Goal: Transaction & Acquisition: Purchase product/service

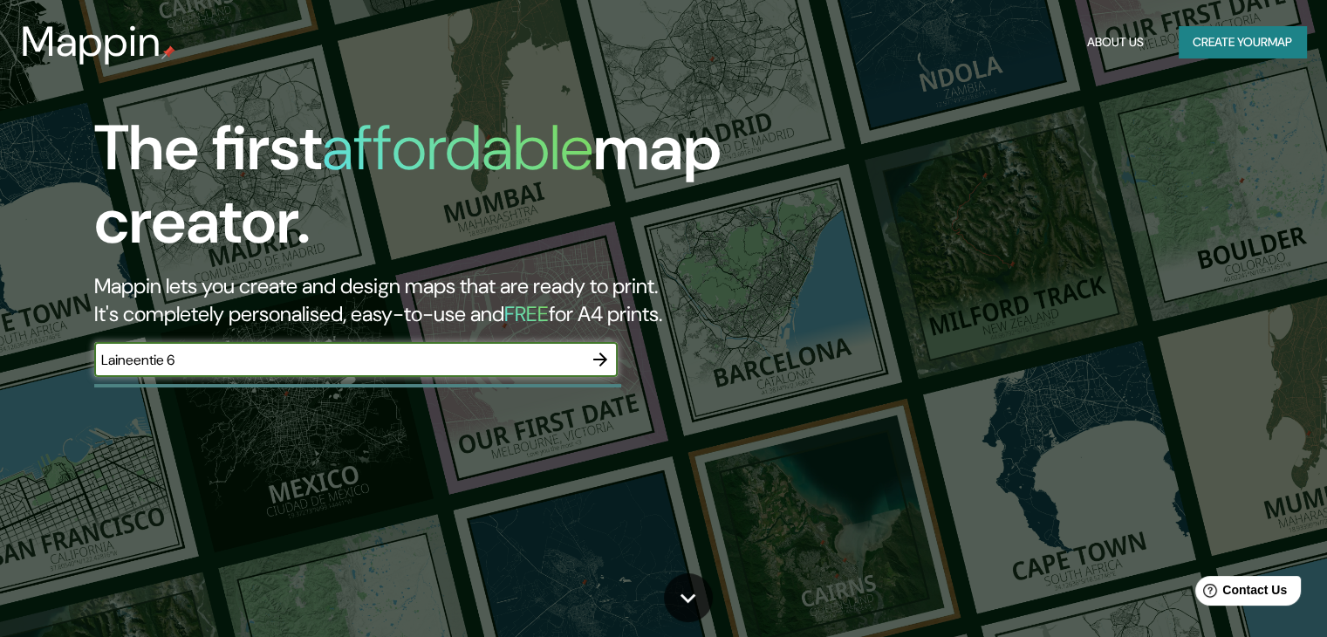
type input "Laineentie 6"
click at [593, 354] on icon "button" at bounding box center [600, 359] width 21 height 21
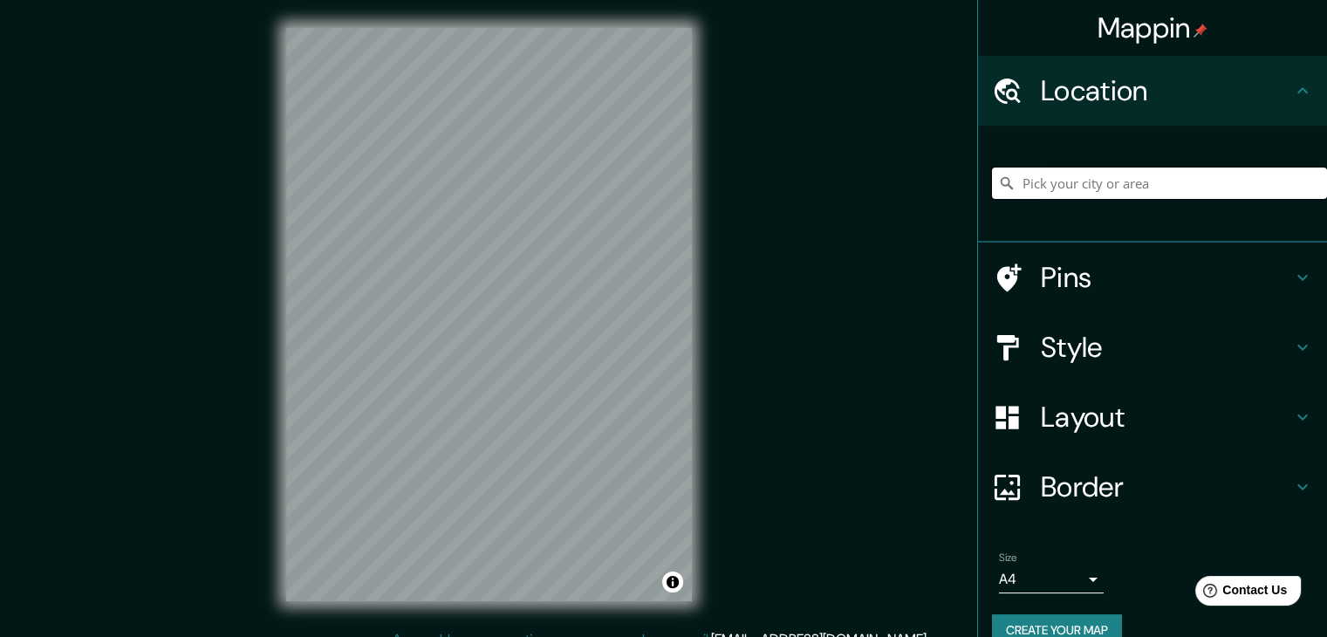
click at [1135, 175] on input "Pick your city or area" at bounding box center [1159, 183] width 335 height 31
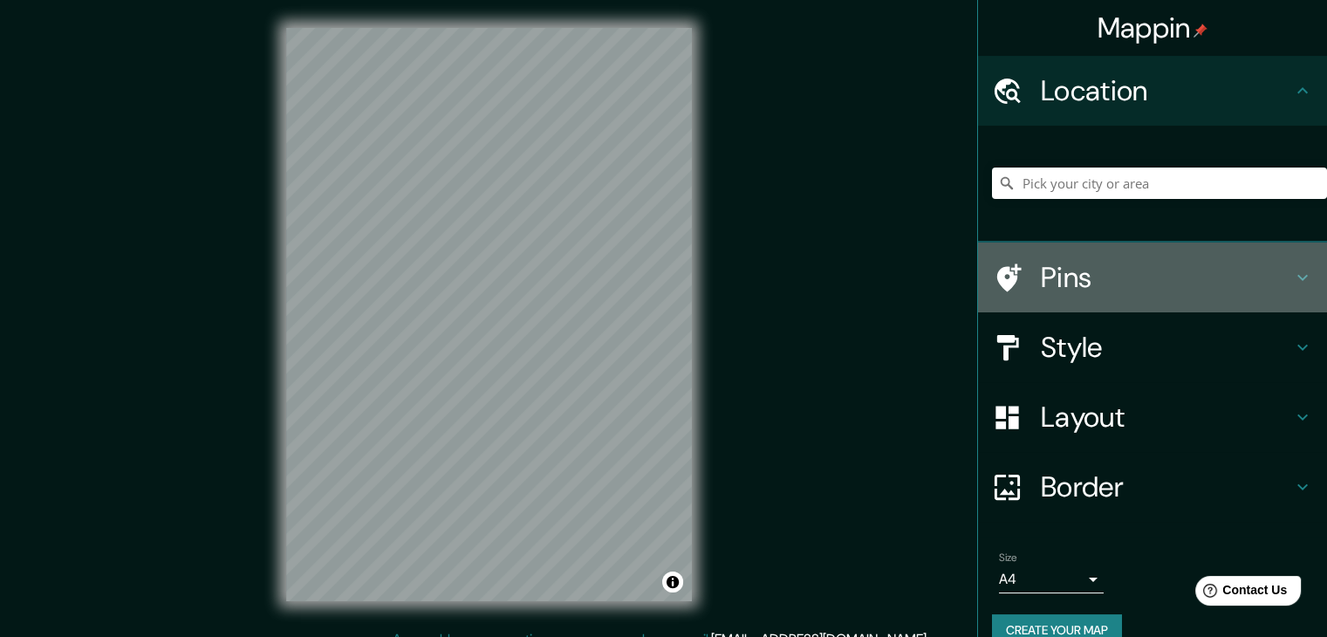
click at [1119, 275] on h4 "Pins" at bounding box center [1166, 277] width 251 height 35
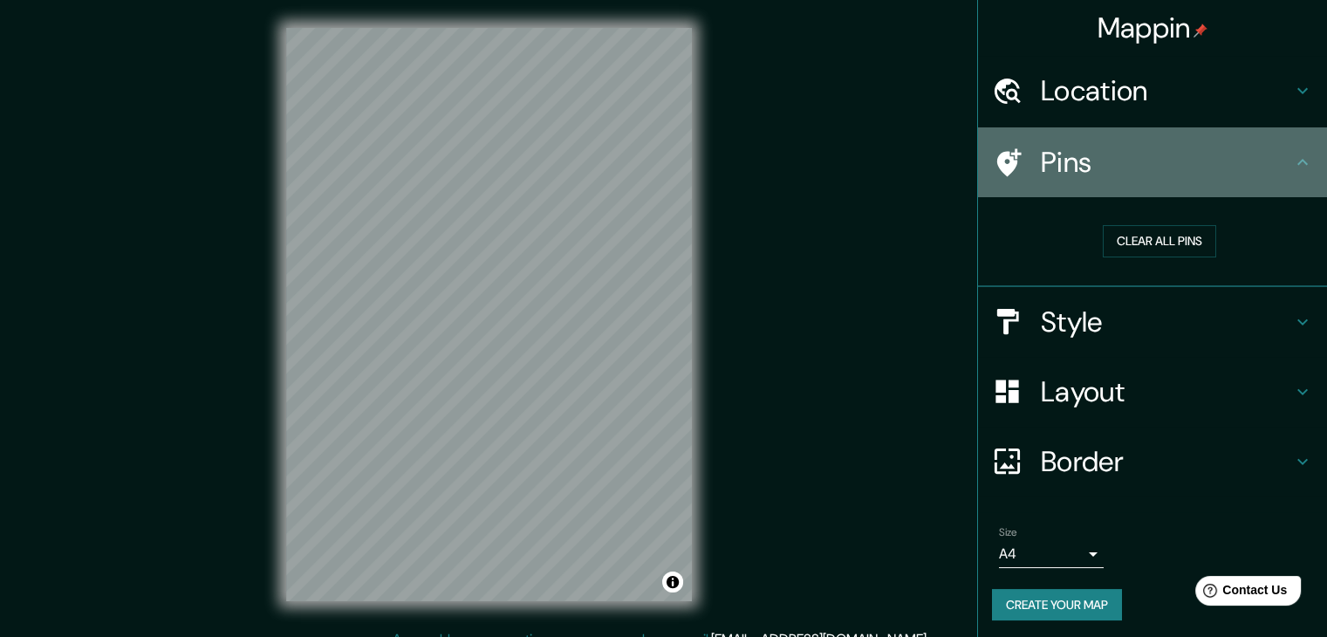
click at [1088, 154] on h4 "Pins" at bounding box center [1166, 162] width 251 height 35
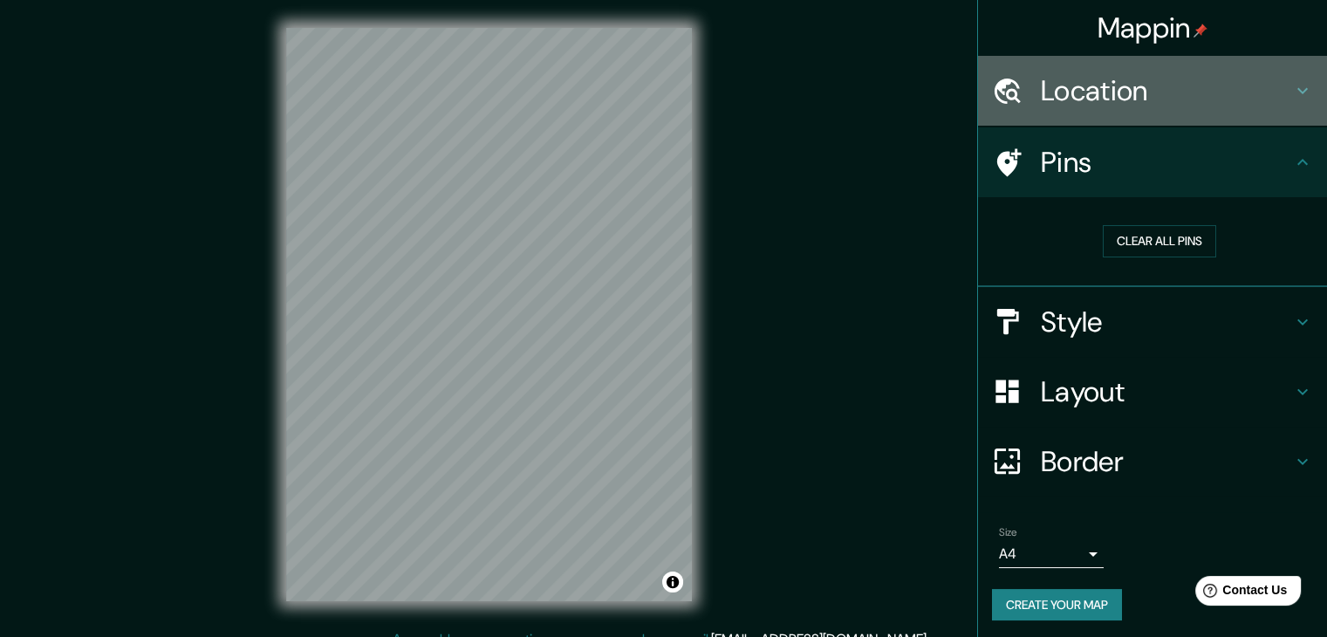
click at [1096, 110] on div "Location" at bounding box center [1152, 91] width 349 height 70
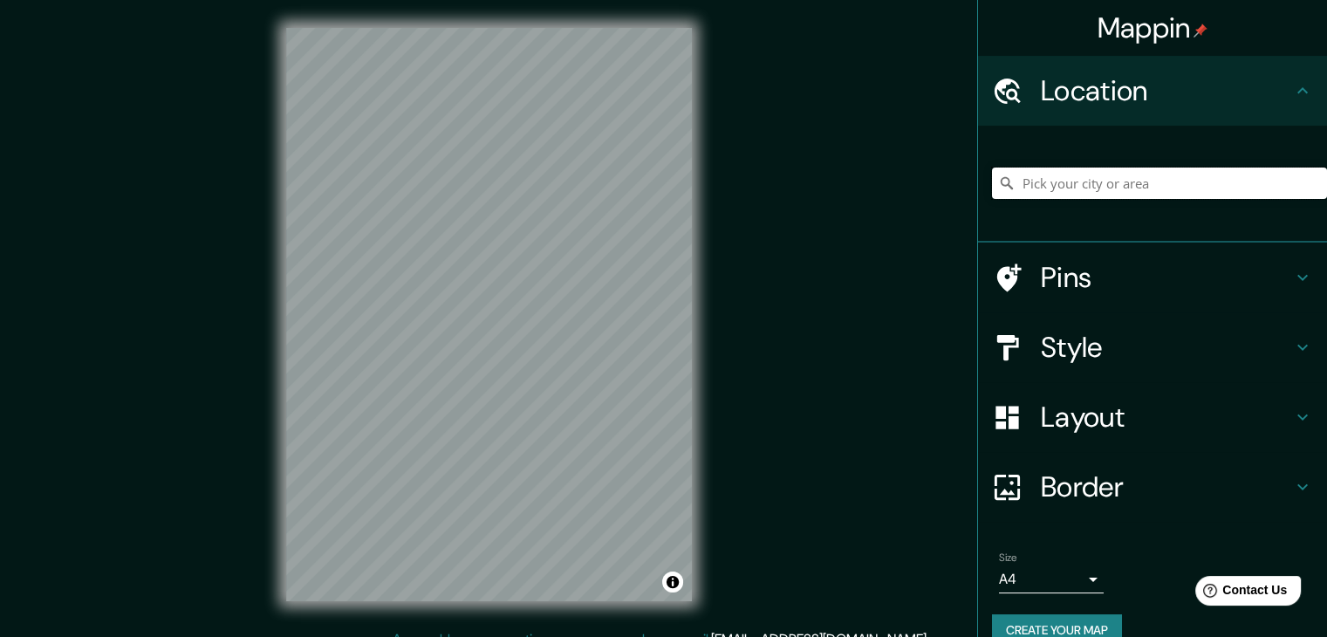
click at [1092, 175] on input "Pick your city or area" at bounding box center [1159, 183] width 335 height 31
click at [1021, 270] on div at bounding box center [1016, 278] width 49 height 31
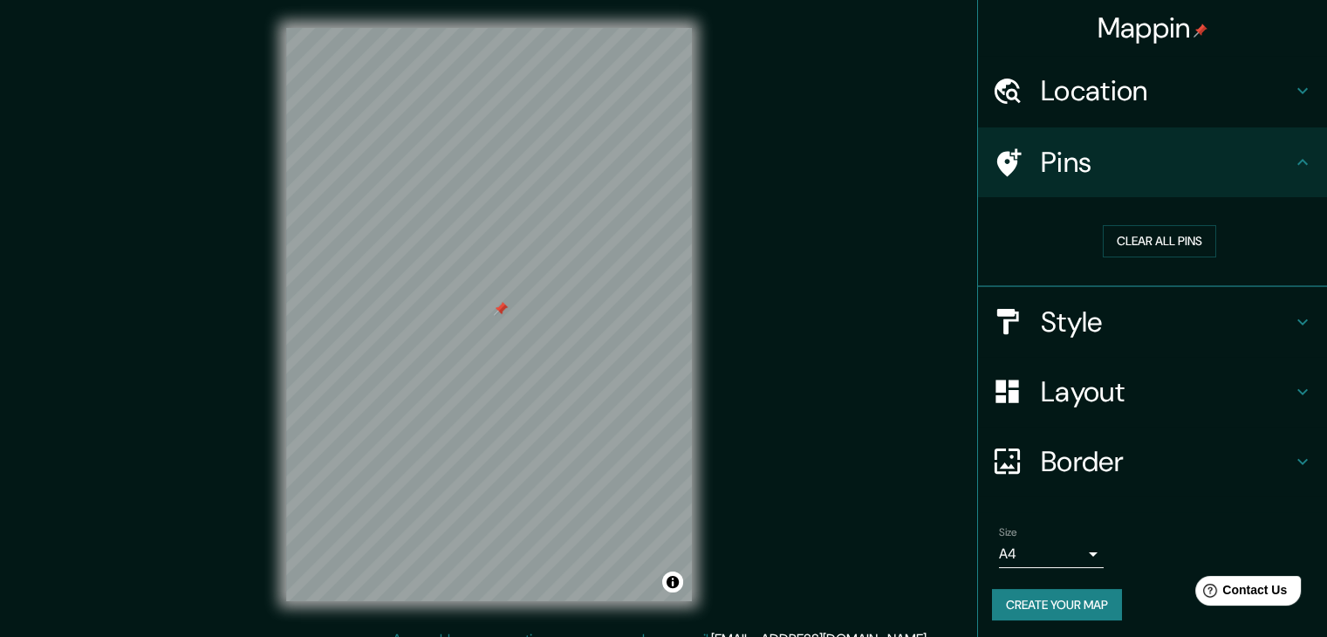
click at [1078, 91] on h4 "Location" at bounding box center [1166, 90] width 251 height 35
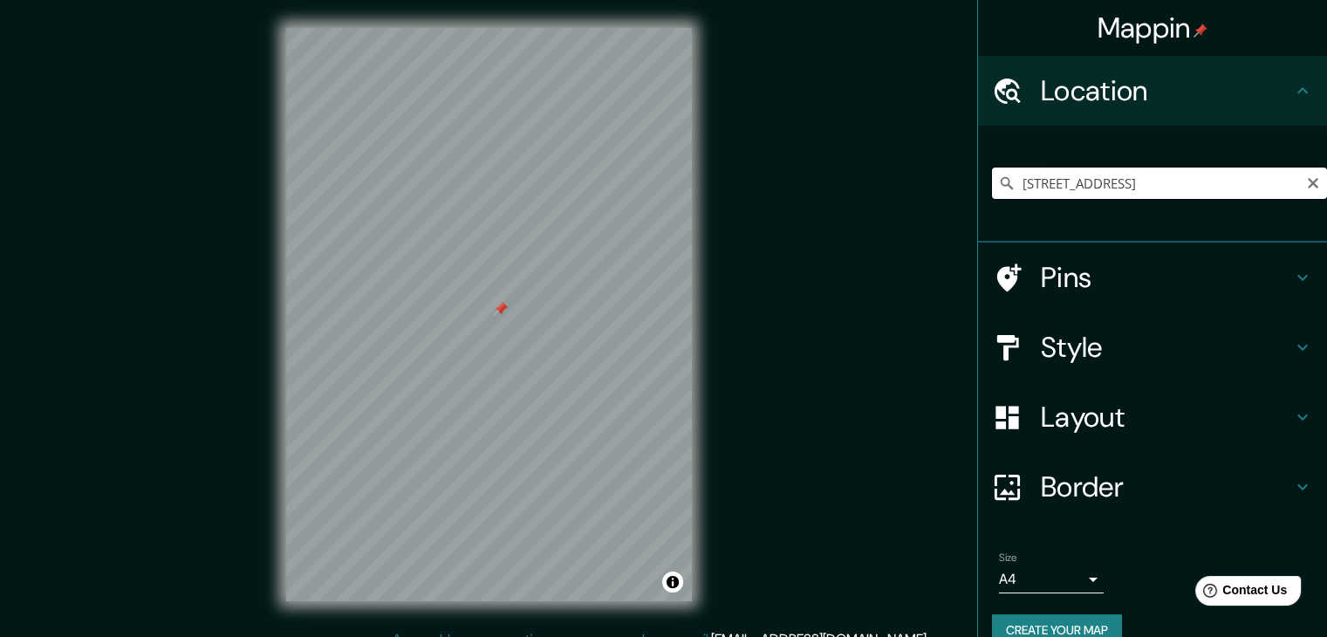
click at [1085, 184] on input "Laineentie 6, 47400 Kausala, Suomi" at bounding box center [1159, 183] width 335 height 31
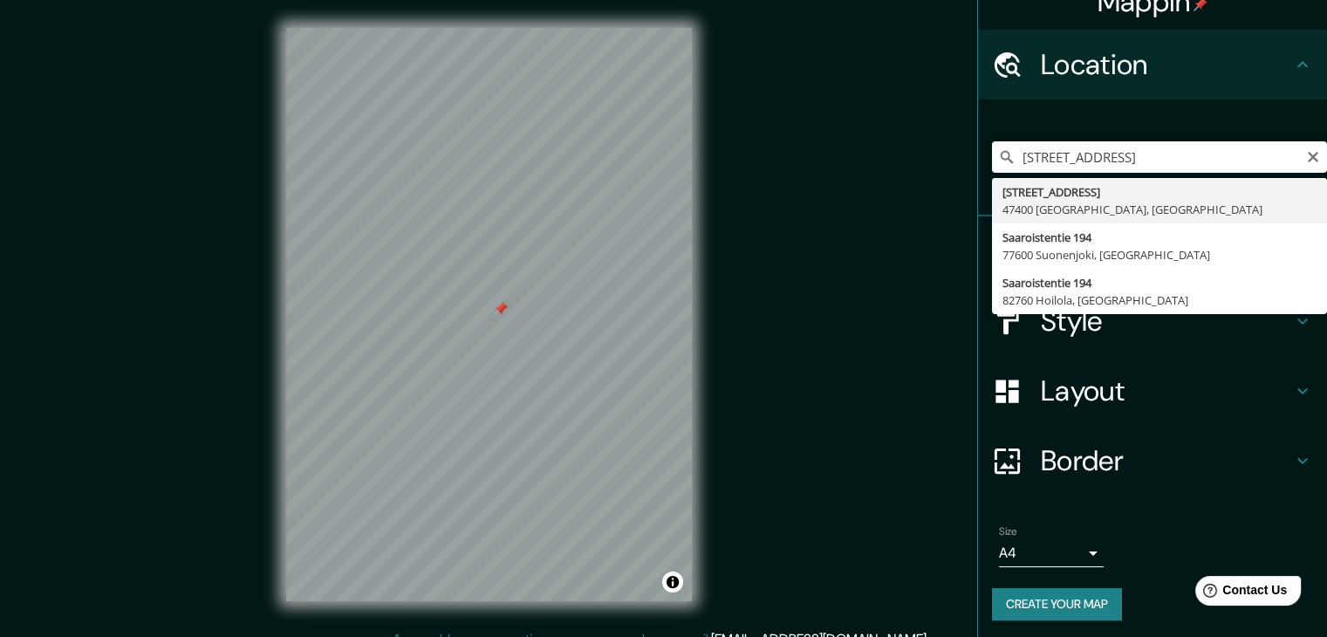
scroll to position [30, 0]
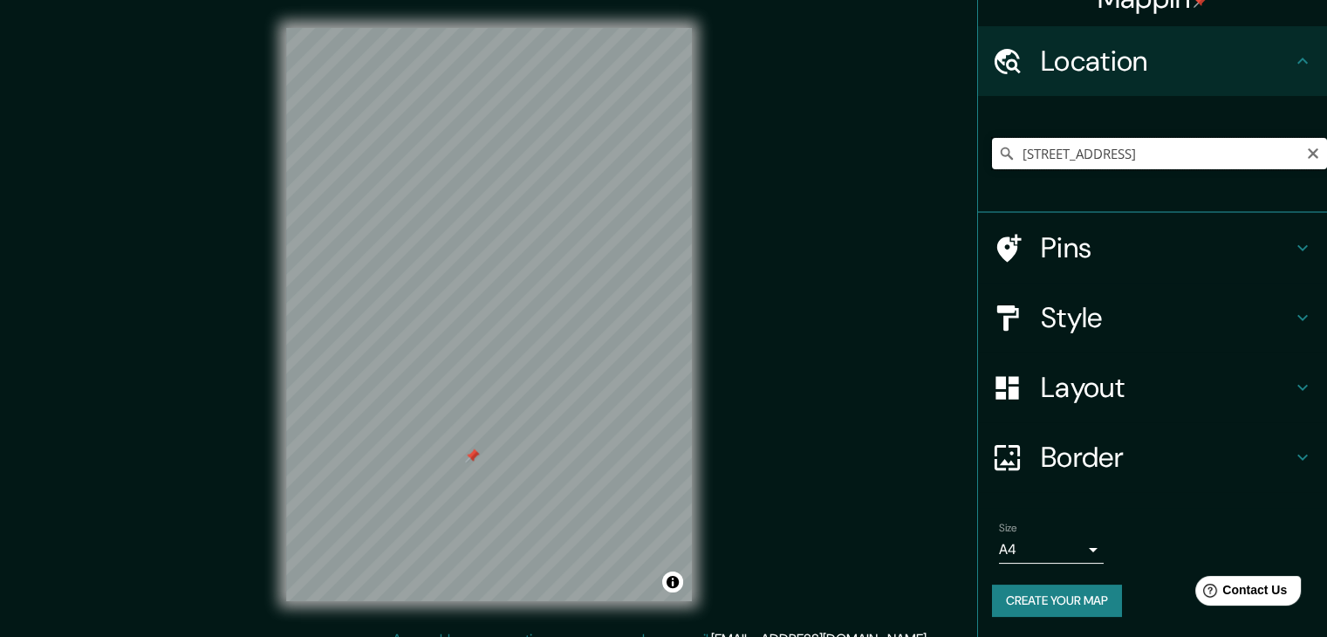
click at [1160, 143] on input "Saaroistentie 194, 77600 Suonenjoki, Suomi" at bounding box center [1159, 153] width 335 height 31
click at [1137, 151] on input "Saaroistentie 194, 77600 Suonenjoki, Suomi" at bounding box center [1159, 153] width 335 height 31
drag, startPoint x: 1108, startPoint y: 157, endPoint x: 1339, endPoint y: 199, distance: 235.0
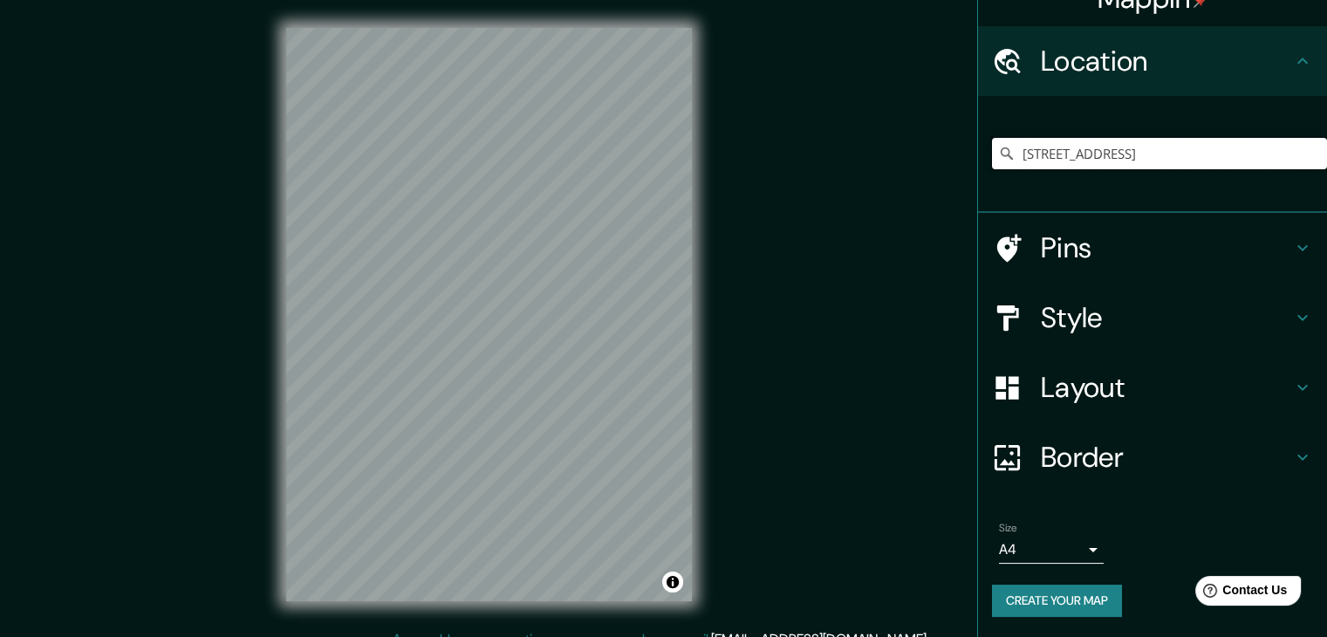
click at [1327, 199] on html "Mappin Location Saaroistentie 194, 77600 Suonenjoki, Suomi Pins Style Layout Bo…" at bounding box center [663, 318] width 1327 height 637
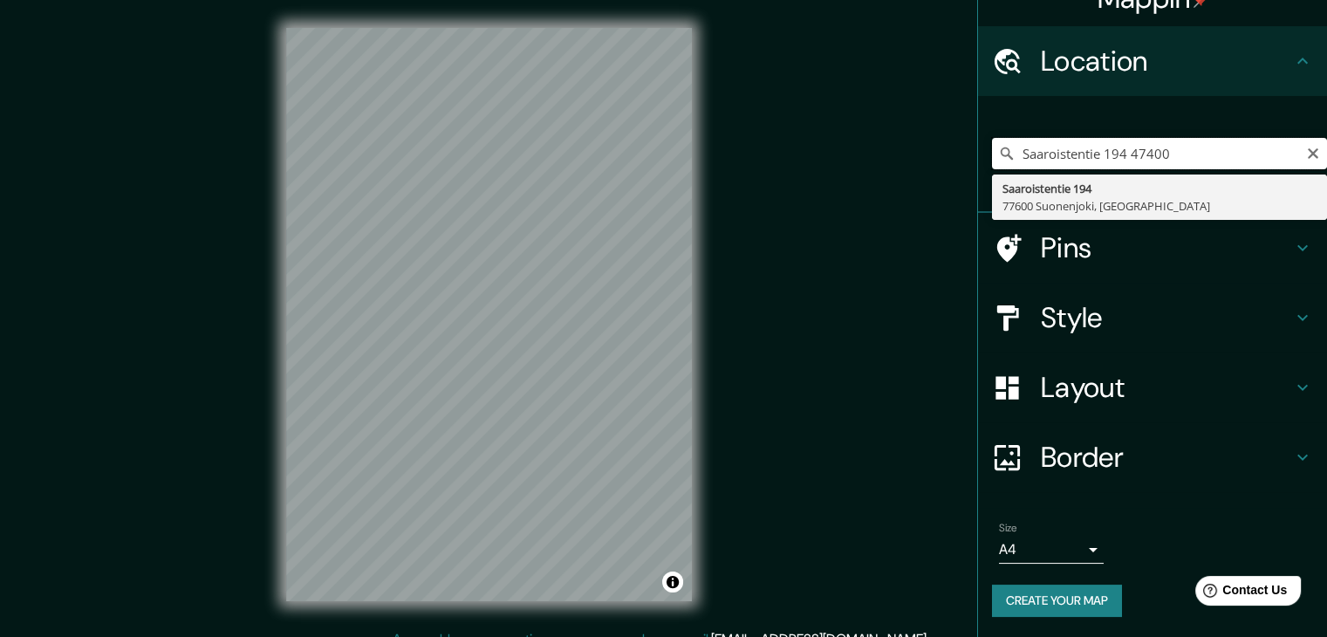
click at [1036, 155] on input "Saaroistentie 194 47400" at bounding box center [1159, 153] width 335 height 31
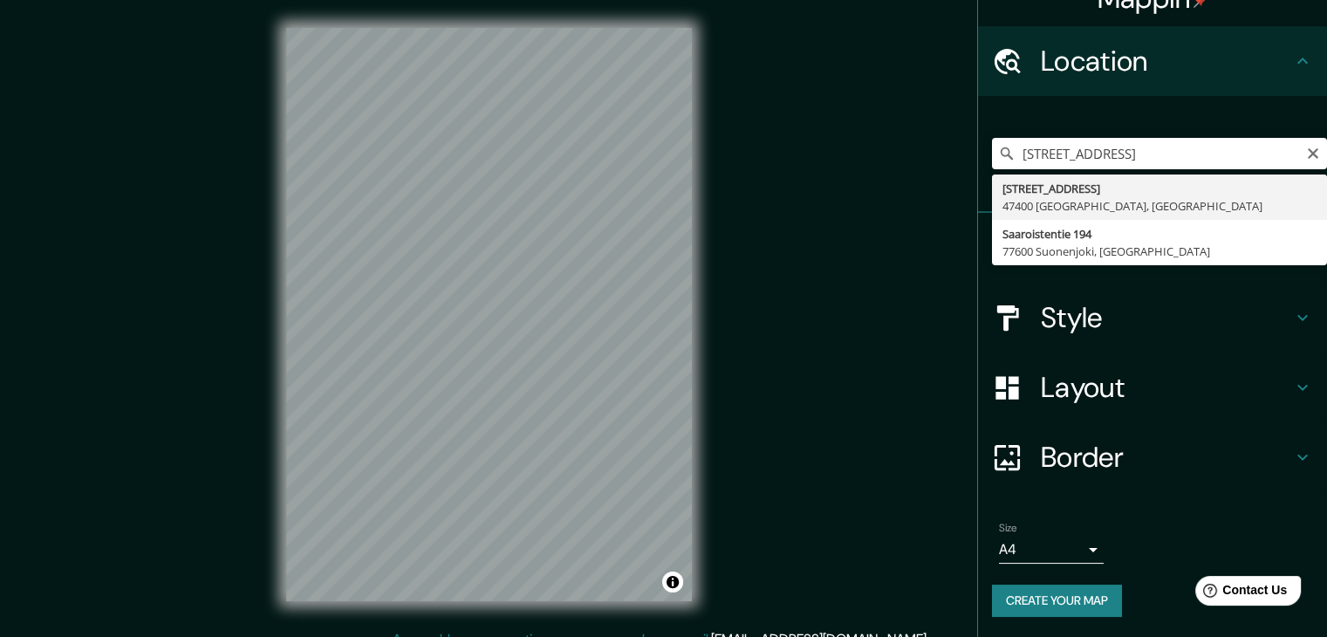
type input "Saarastentie 194, 47400 Kausala, Suomi"
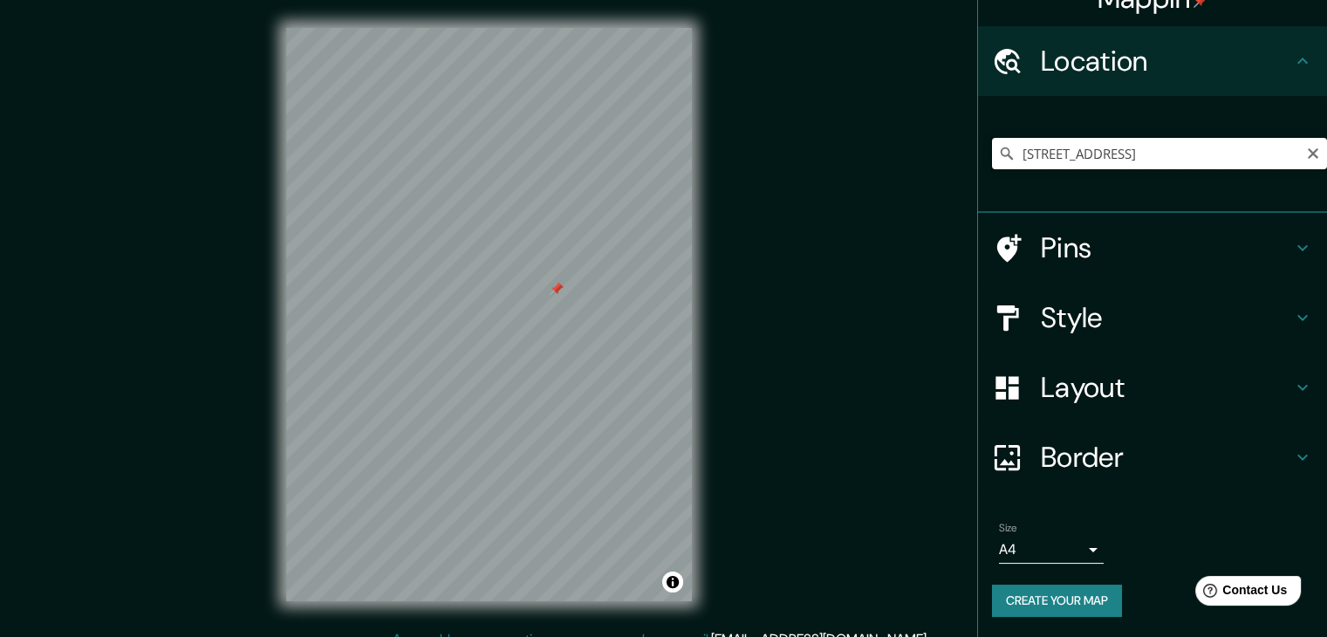
click at [1096, 154] on input "Saarastentie 194, 47400 Kausala, Suomi" at bounding box center [1159, 153] width 335 height 31
click at [1306, 151] on icon "Clear" at bounding box center [1313, 154] width 14 height 14
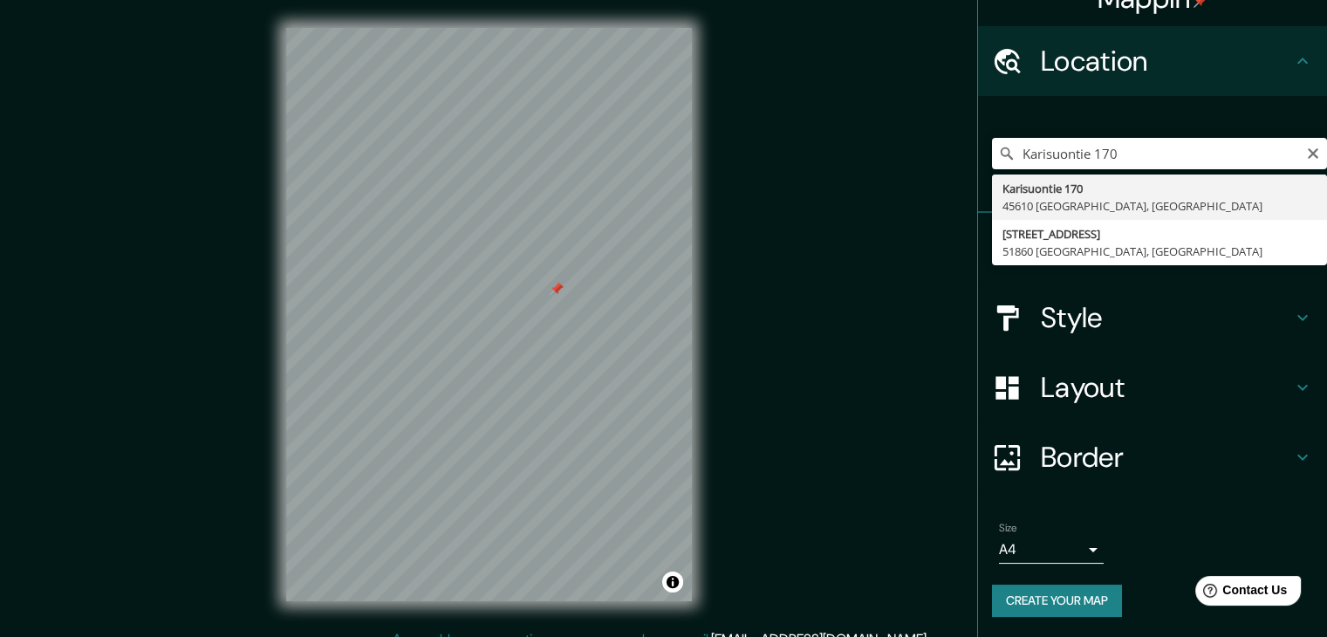
type input "[STREET_ADDRESS]"
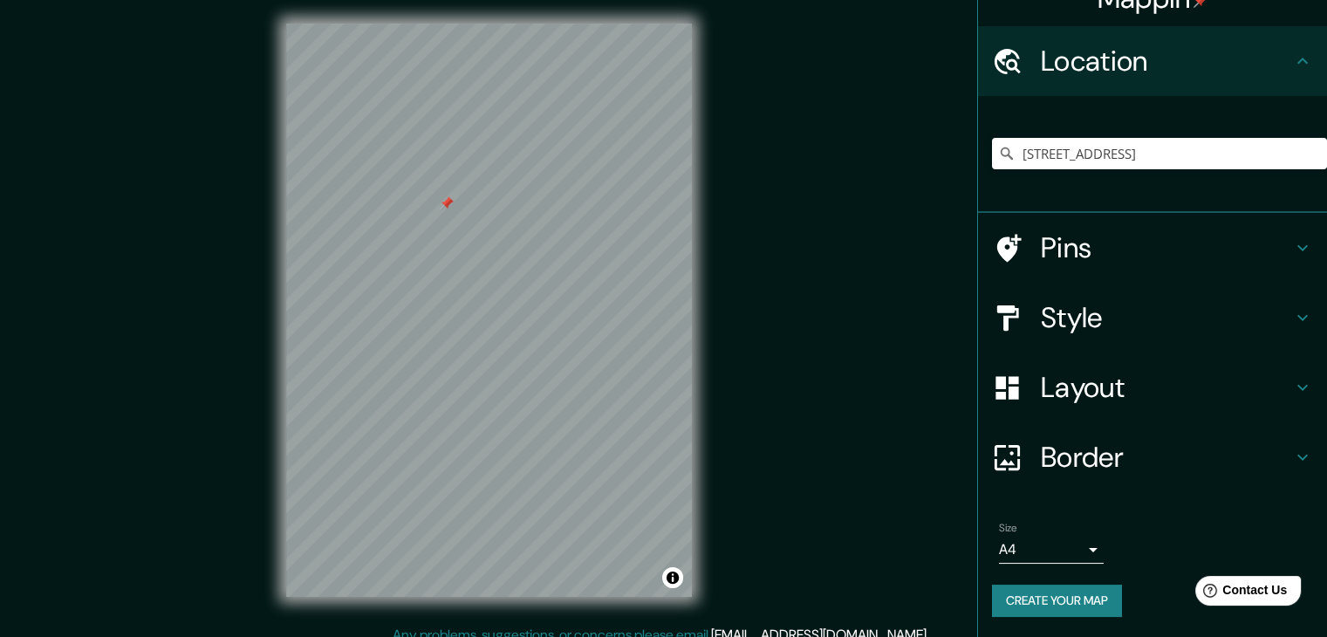
scroll to position [20, 0]
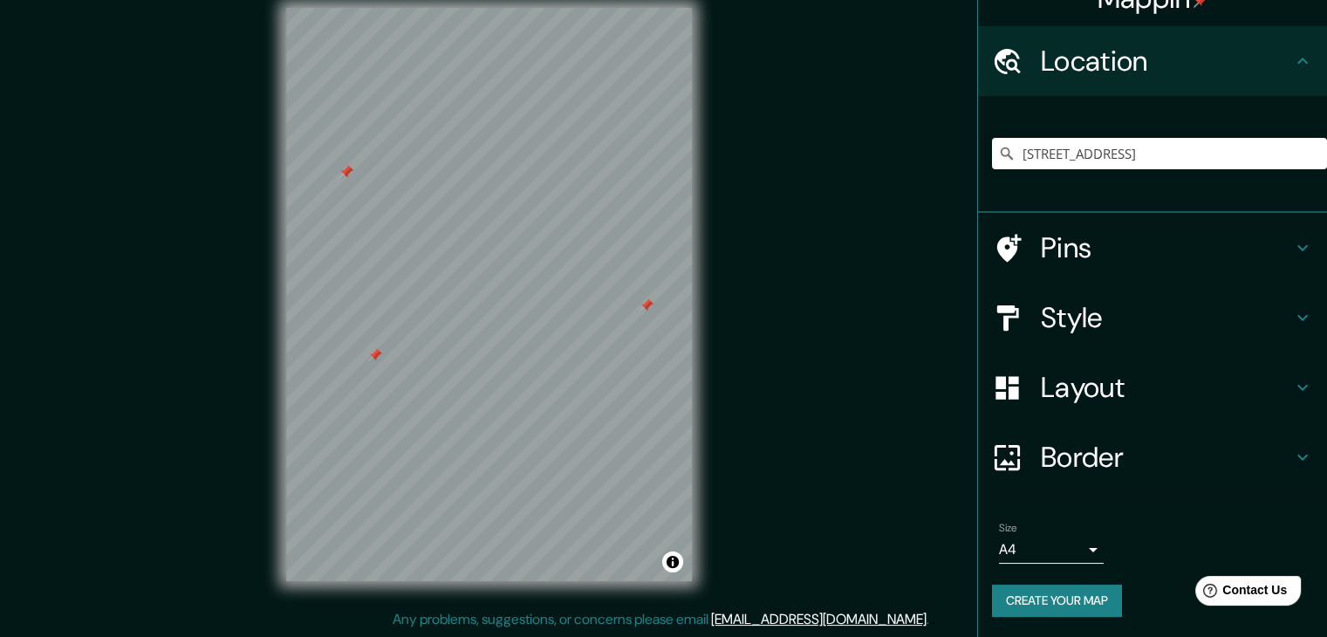
click at [1186, 390] on h4 "Layout" at bounding box center [1166, 387] width 251 height 35
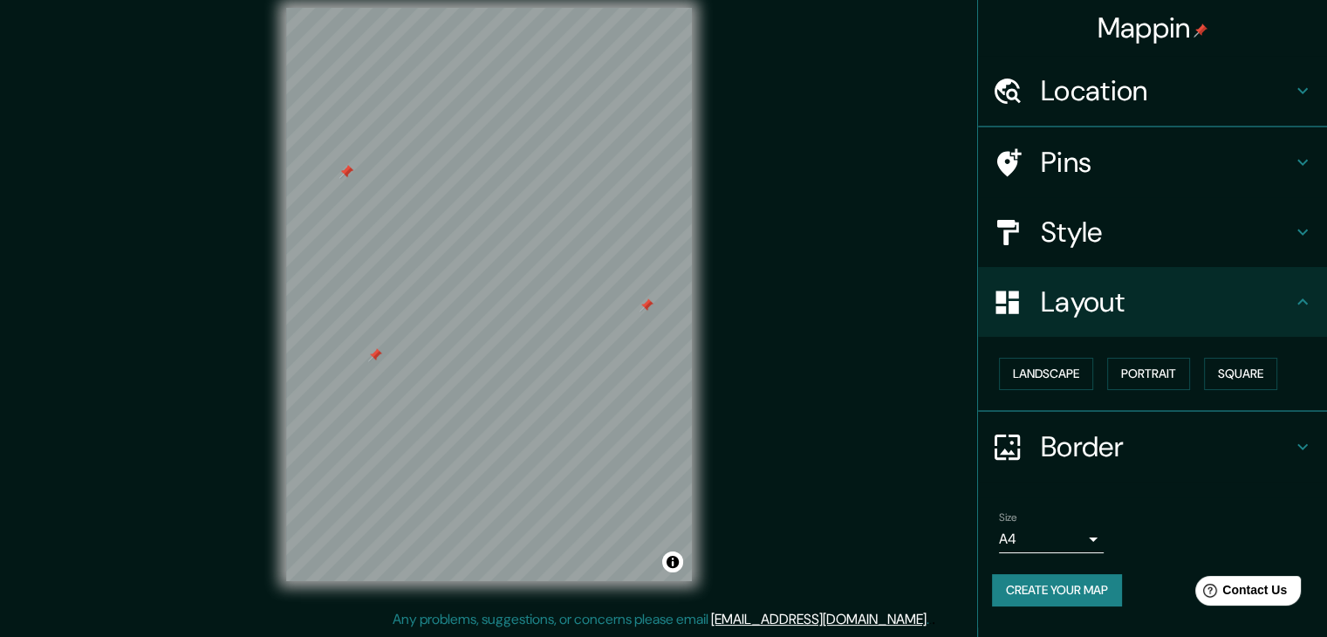
scroll to position [0, 0]
click at [1260, 377] on button "Square" at bounding box center [1240, 374] width 73 height 32
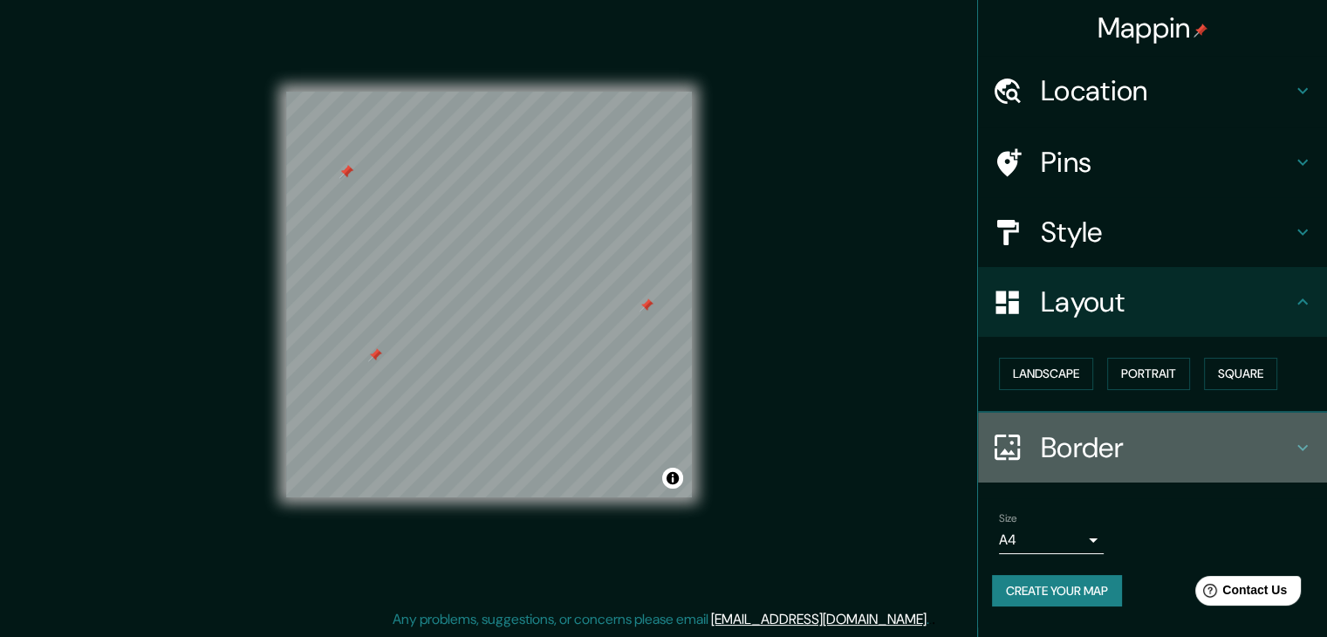
click at [1189, 451] on h4 "Border" at bounding box center [1166, 447] width 251 height 35
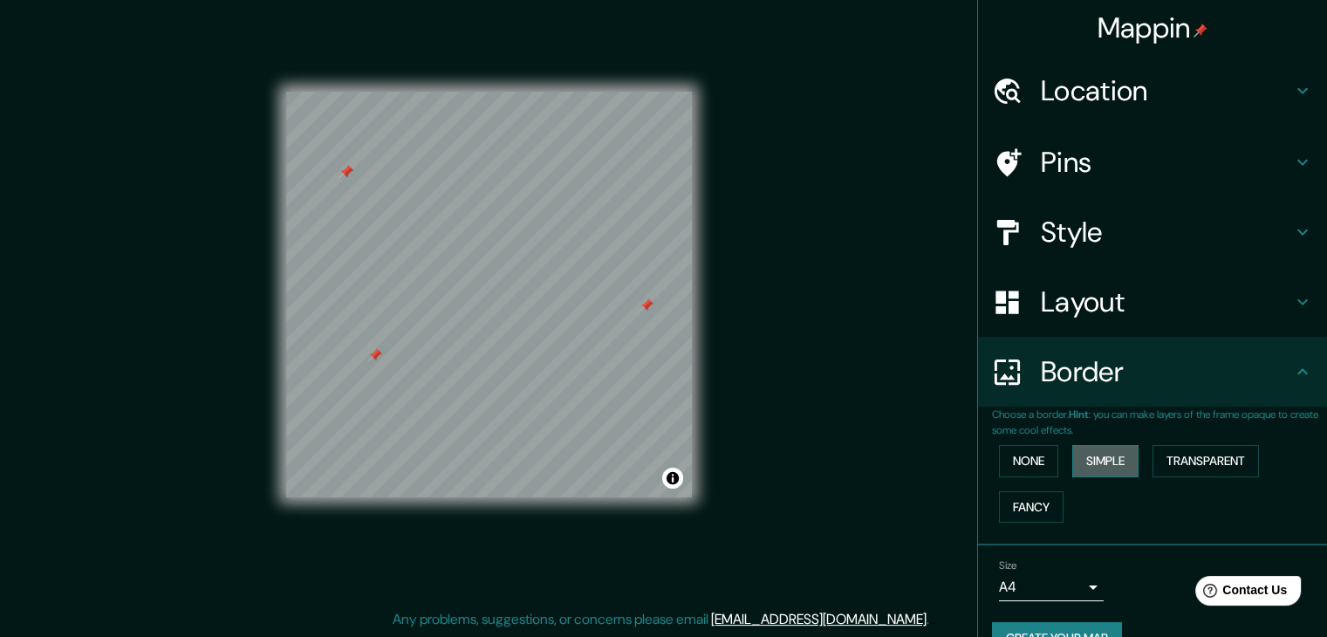
click at [1096, 462] on button "Simple" at bounding box center [1105, 461] width 66 height 32
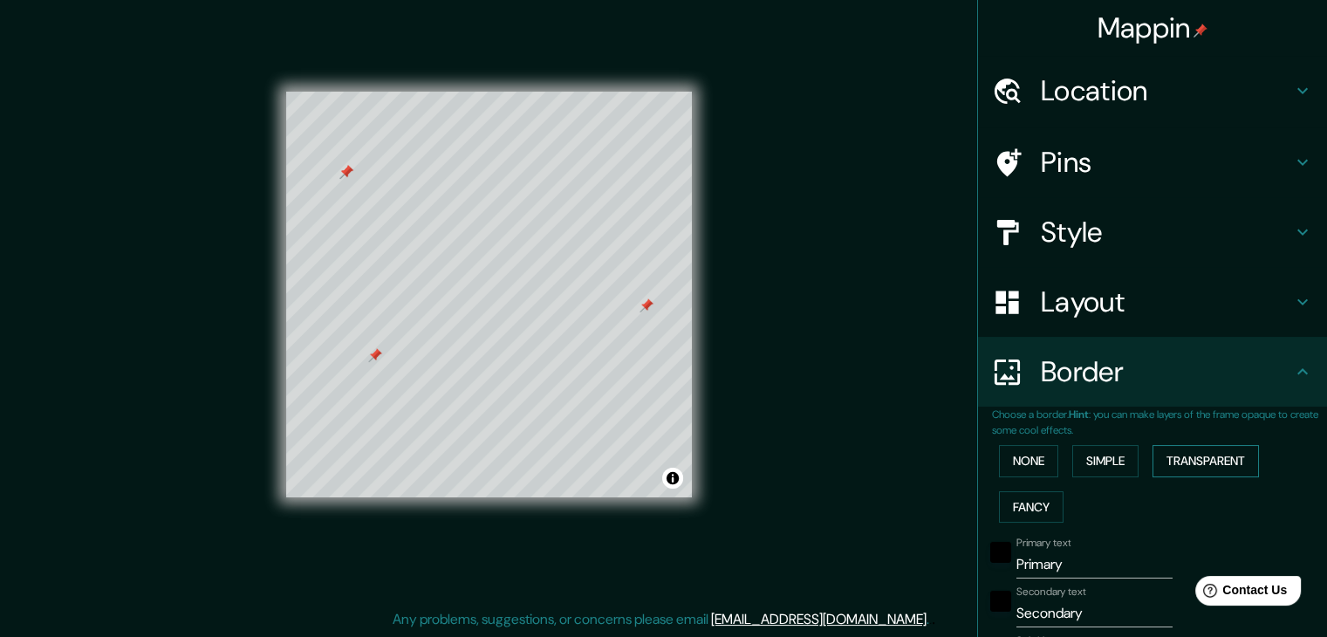
click at [1190, 459] on button "Transparent" at bounding box center [1206, 461] width 106 height 32
click at [1116, 459] on button "Simple" at bounding box center [1105, 461] width 66 height 32
click at [1211, 462] on button "Transparent" at bounding box center [1206, 461] width 106 height 32
click at [1023, 510] on button "Fancy" at bounding box center [1031, 507] width 65 height 32
click at [1163, 167] on h4 "Pins" at bounding box center [1166, 162] width 251 height 35
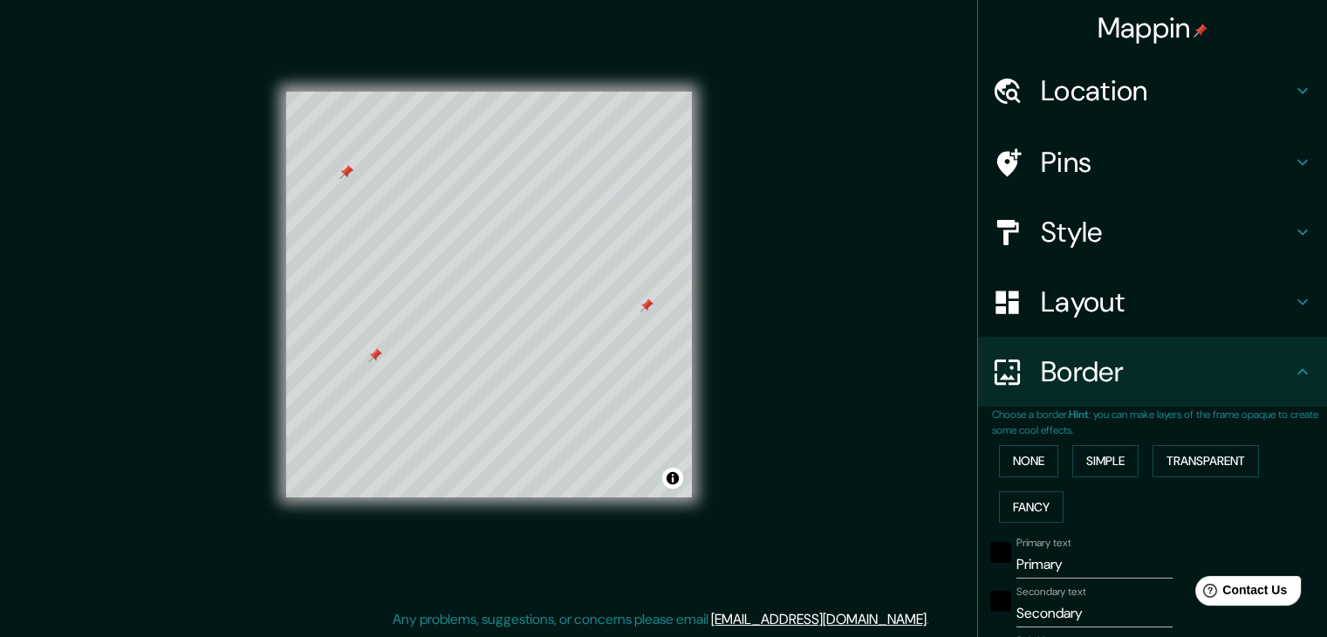
type input "37"
type input "19"
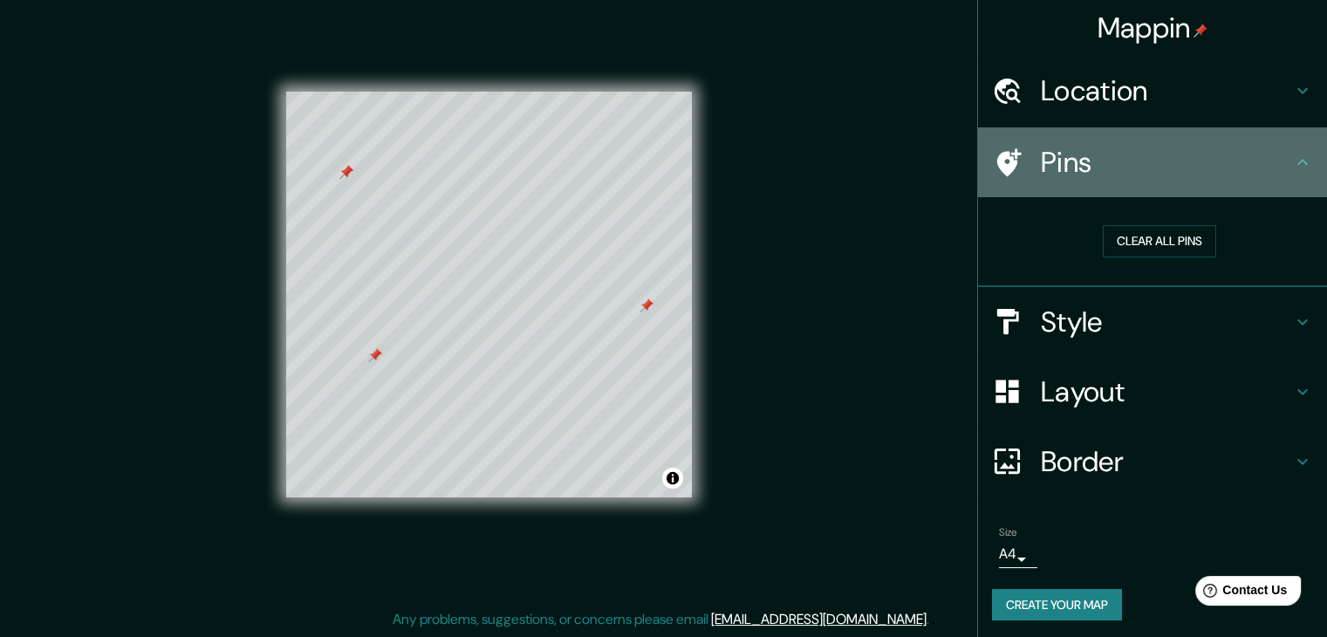
click at [1010, 152] on div at bounding box center [1016, 162] width 49 height 31
click at [1009, 153] on div at bounding box center [1016, 162] width 49 height 31
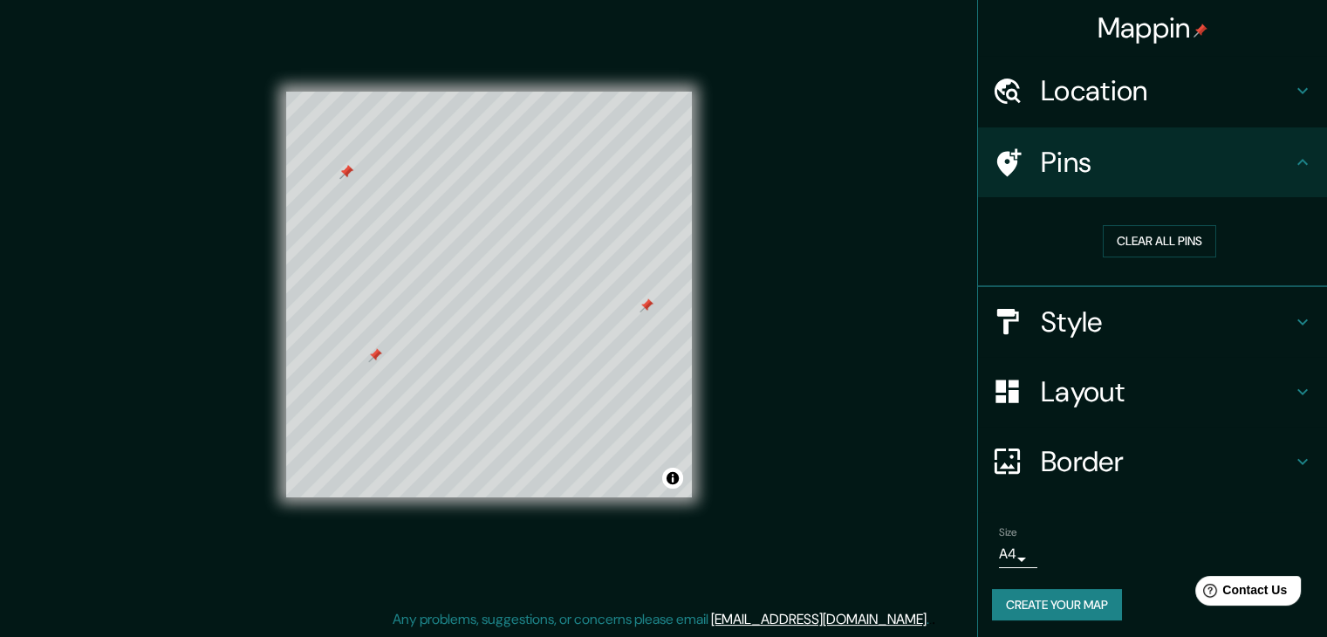
click at [1009, 153] on div at bounding box center [1016, 162] width 49 height 31
click at [1147, 319] on h4 "Style" at bounding box center [1166, 322] width 251 height 35
type input "37"
type input "19"
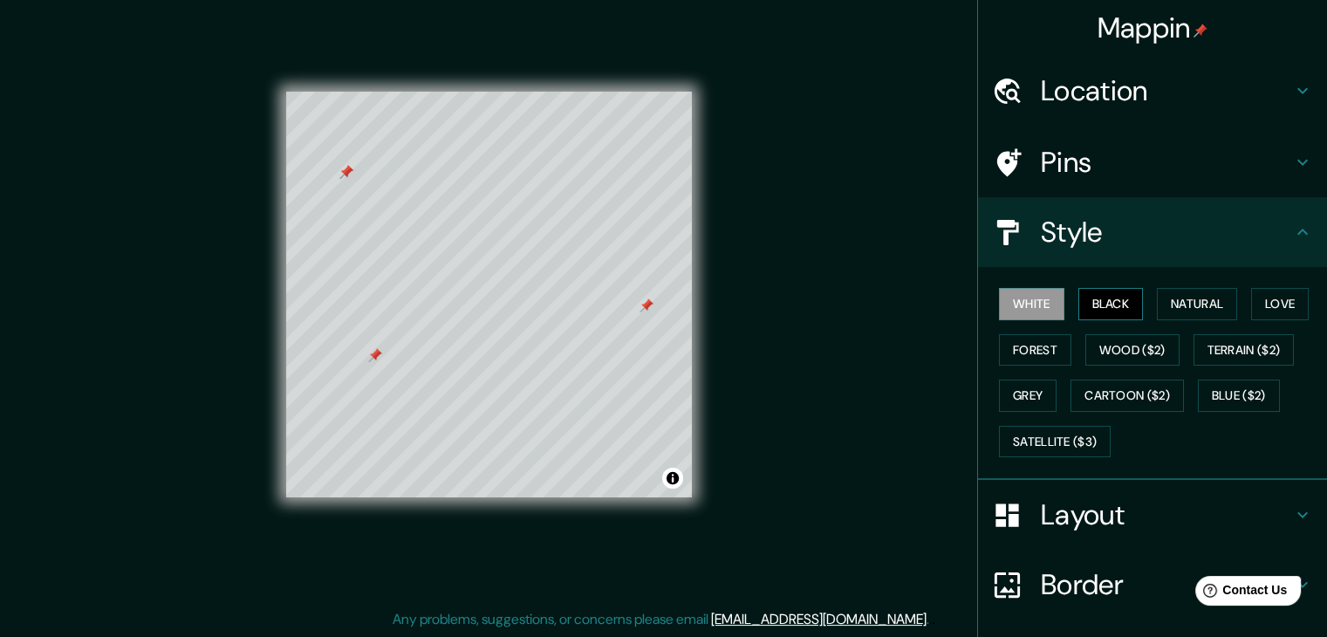
click at [1120, 291] on button "Black" at bounding box center [1110, 304] width 65 height 32
click at [1176, 305] on button "Natural" at bounding box center [1197, 304] width 80 height 32
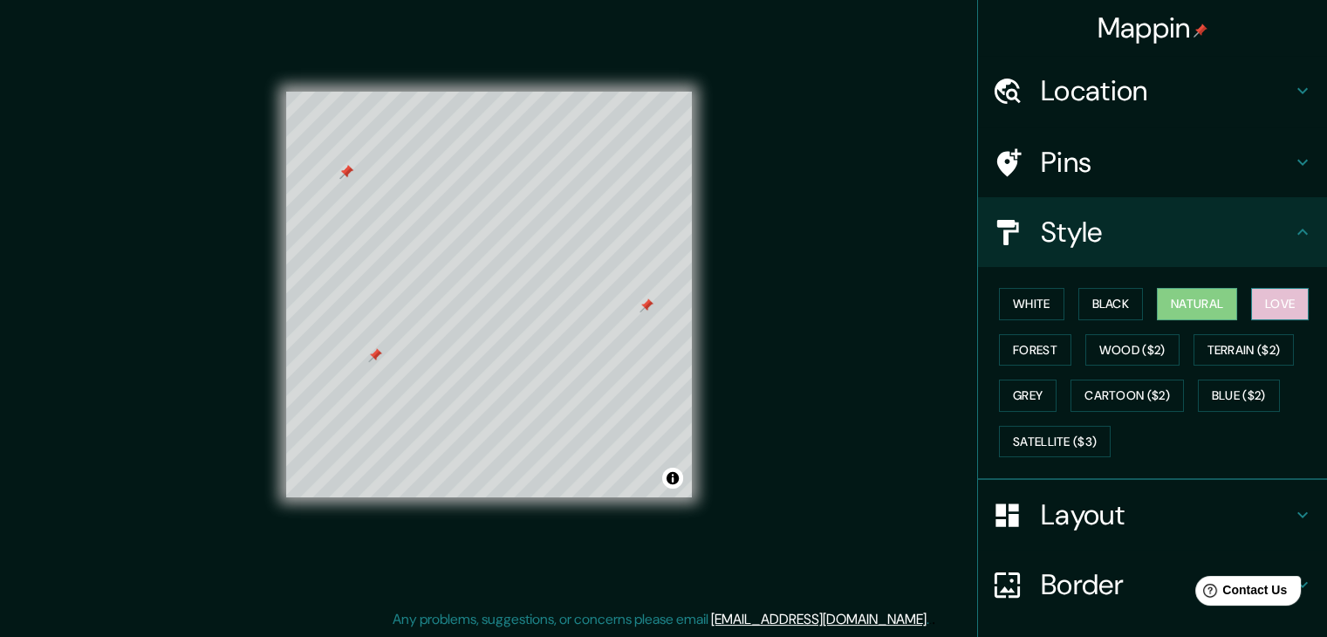
click at [1274, 299] on button "Love" at bounding box center [1280, 304] width 58 height 32
click at [1038, 347] on button "Forest" at bounding box center [1035, 350] width 72 height 32
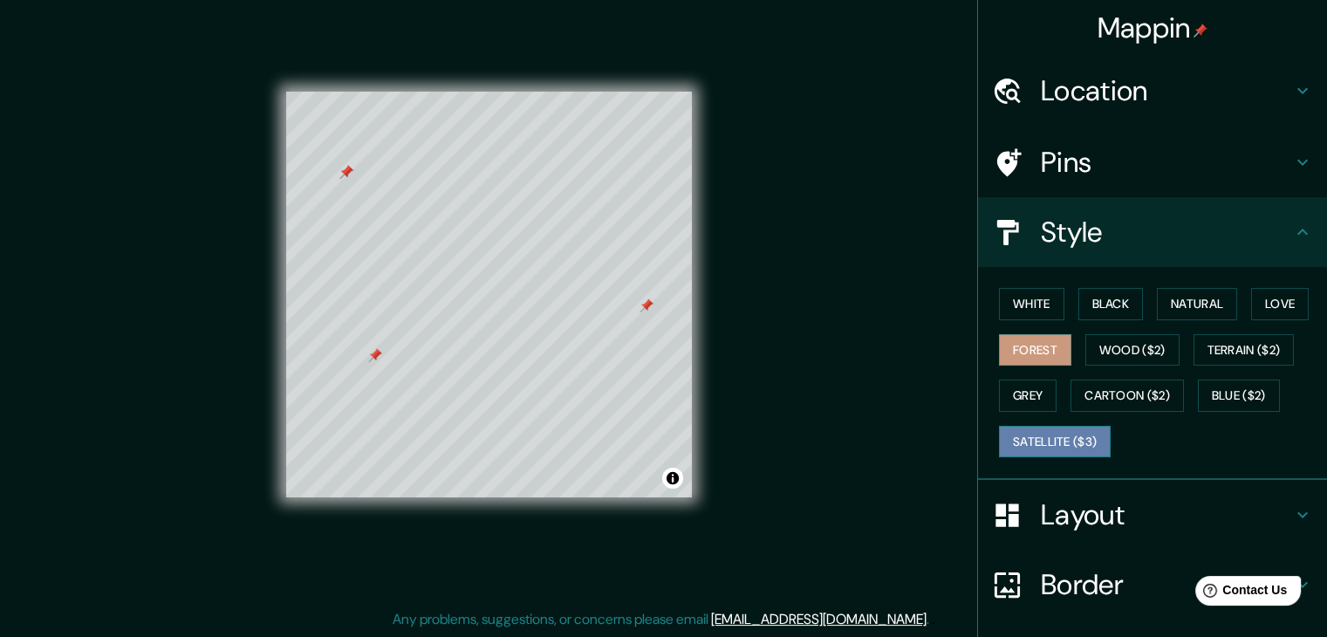
click at [1070, 435] on button "Satellite ($3)" at bounding box center [1055, 442] width 112 height 32
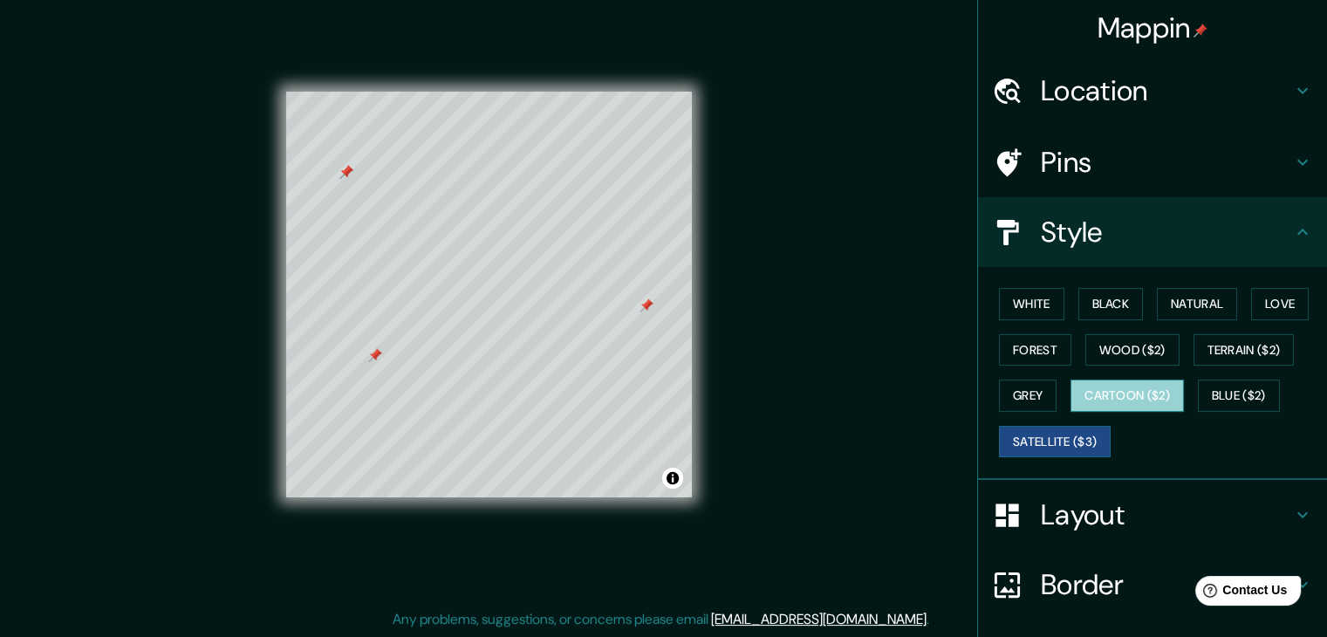
click at [1122, 387] on button "Cartoon ($2)" at bounding box center [1127, 396] width 113 height 32
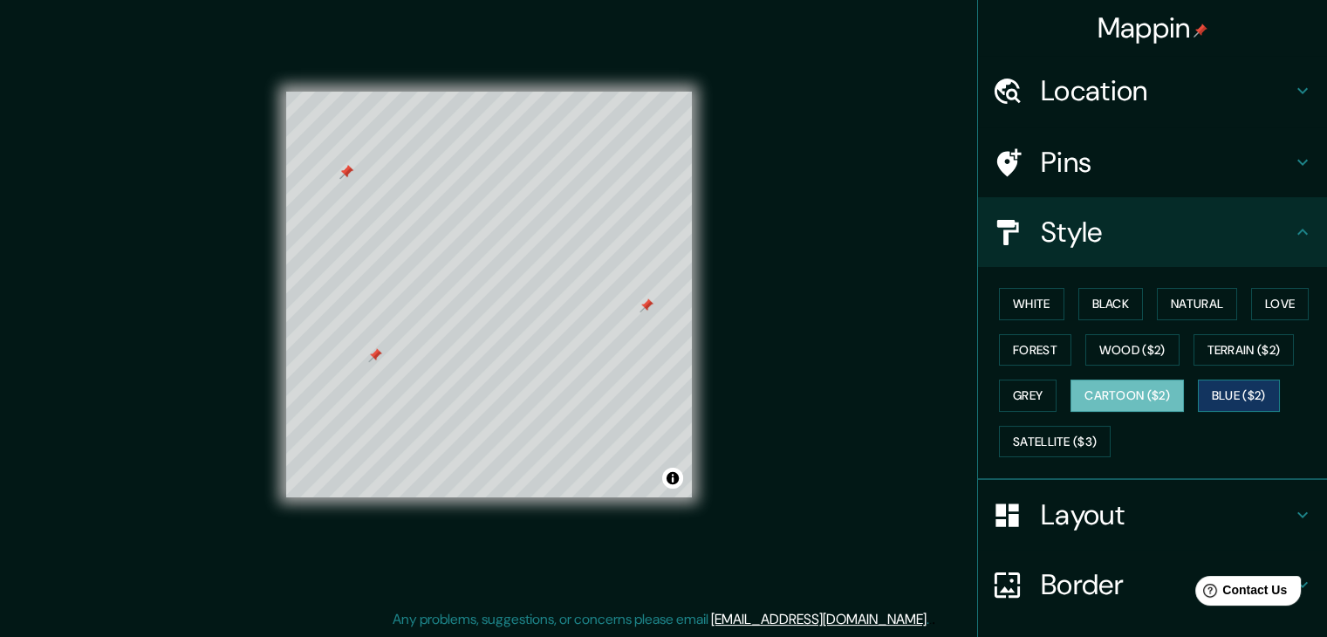
click at [1222, 394] on button "Blue ($2)" at bounding box center [1239, 396] width 82 height 32
click at [1141, 394] on button "Cartoon ($2)" at bounding box center [1127, 396] width 113 height 32
click at [1038, 343] on button "Forest" at bounding box center [1035, 350] width 72 height 32
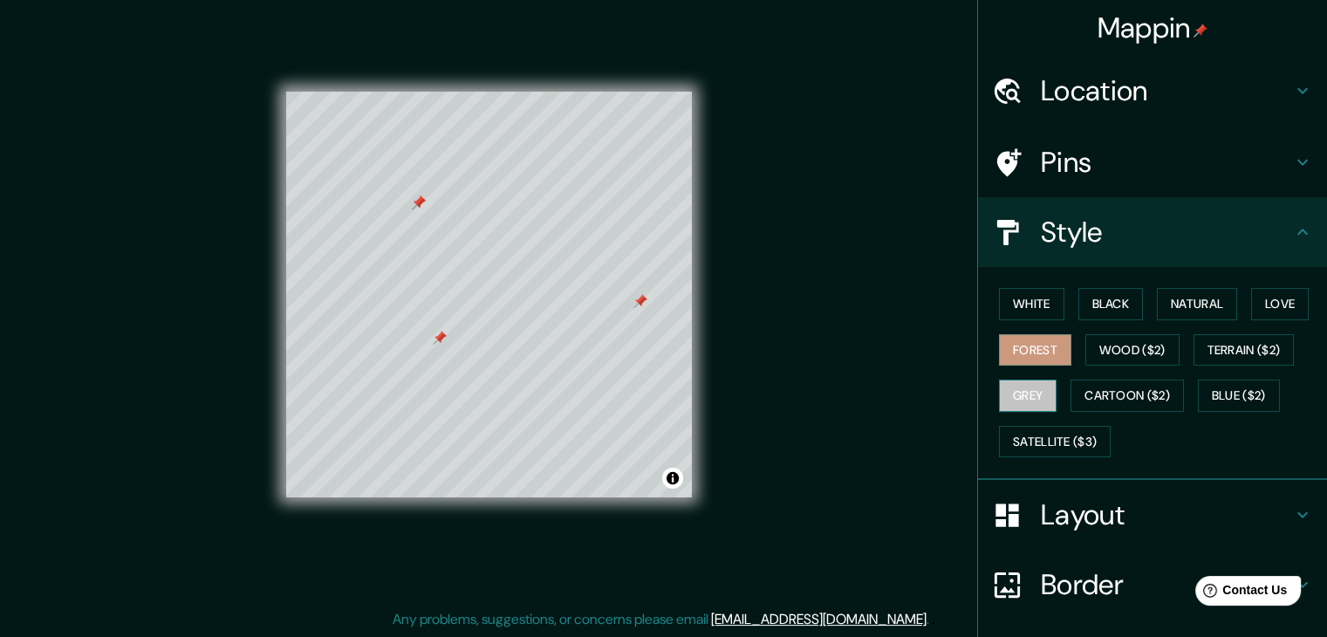
click at [1004, 404] on button "Grey" at bounding box center [1028, 396] width 58 height 32
click at [1021, 315] on button "White" at bounding box center [1031, 304] width 65 height 32
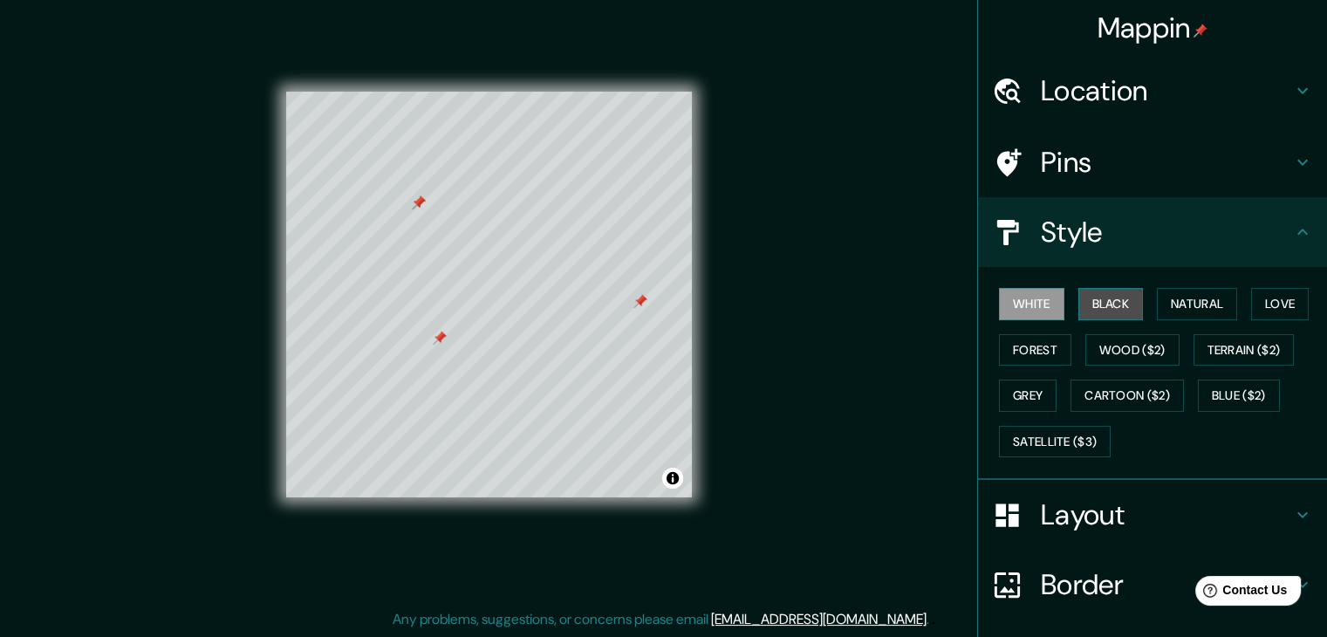
click at [1078, 312] on button "Black" at bounding box center [1110, 304] width 65 height 32
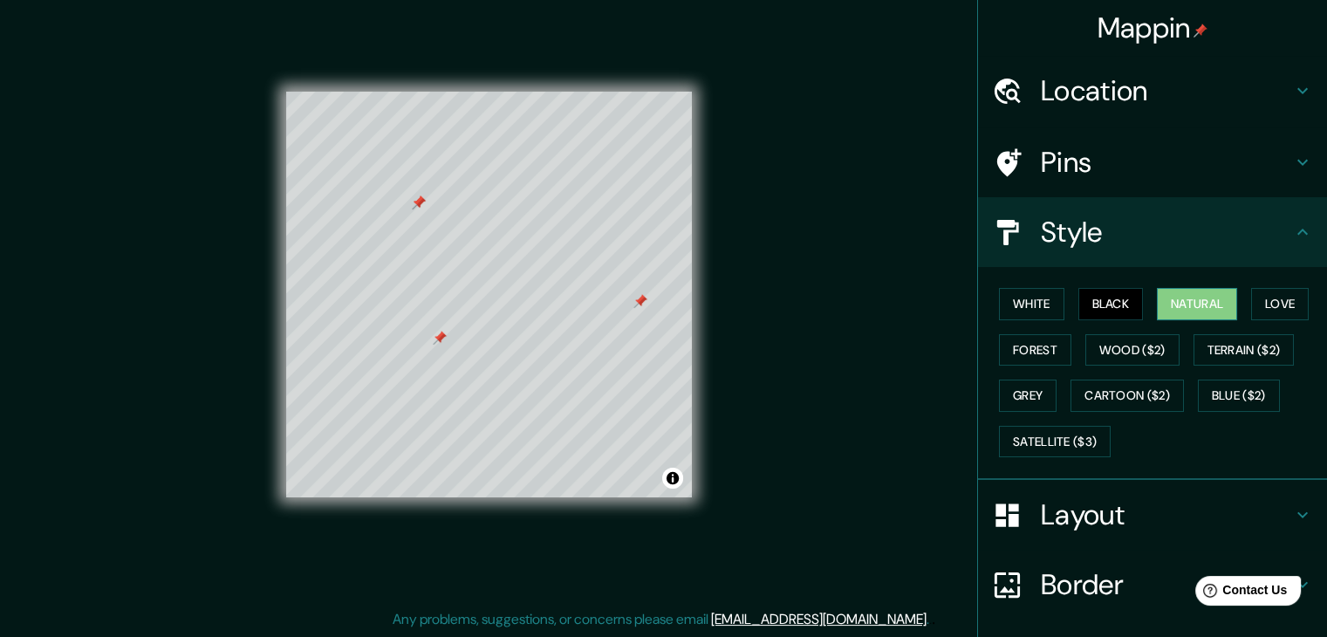
click at [1169, 300] on button "Natural" at bounding box center [1197, 304] width 80 height 32
click at [524, 413] on div at bounding box center [524, 413] width 14 height 14
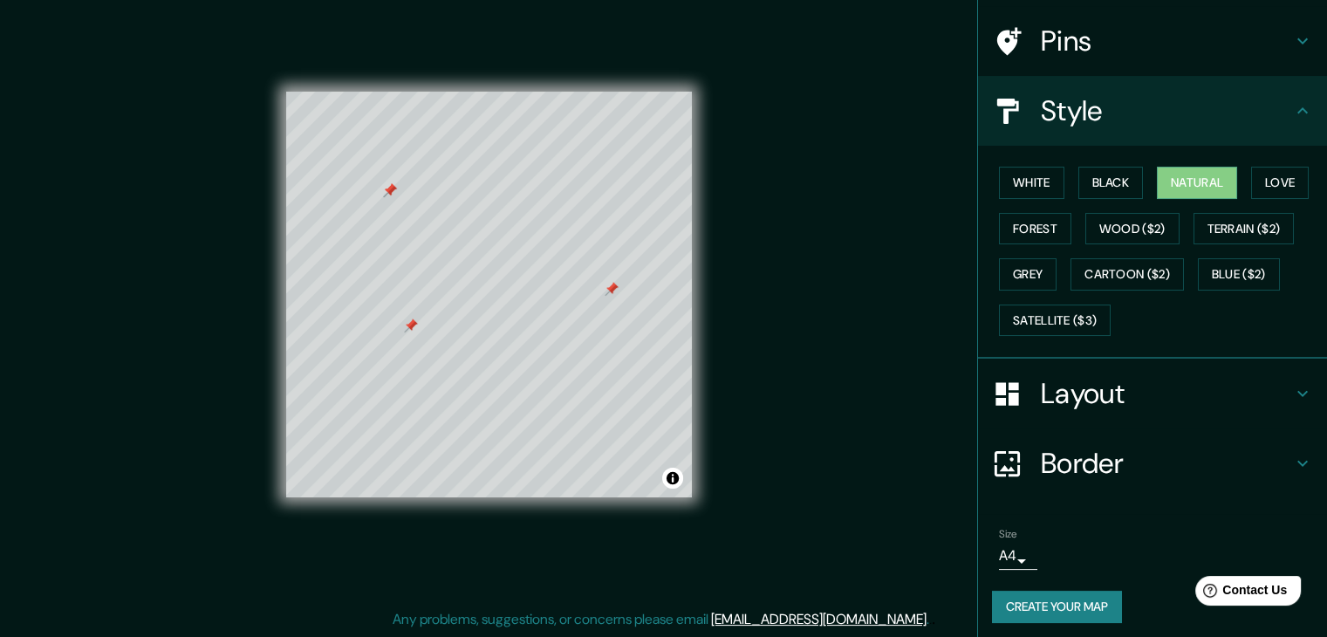
scroll to position [126, 0]
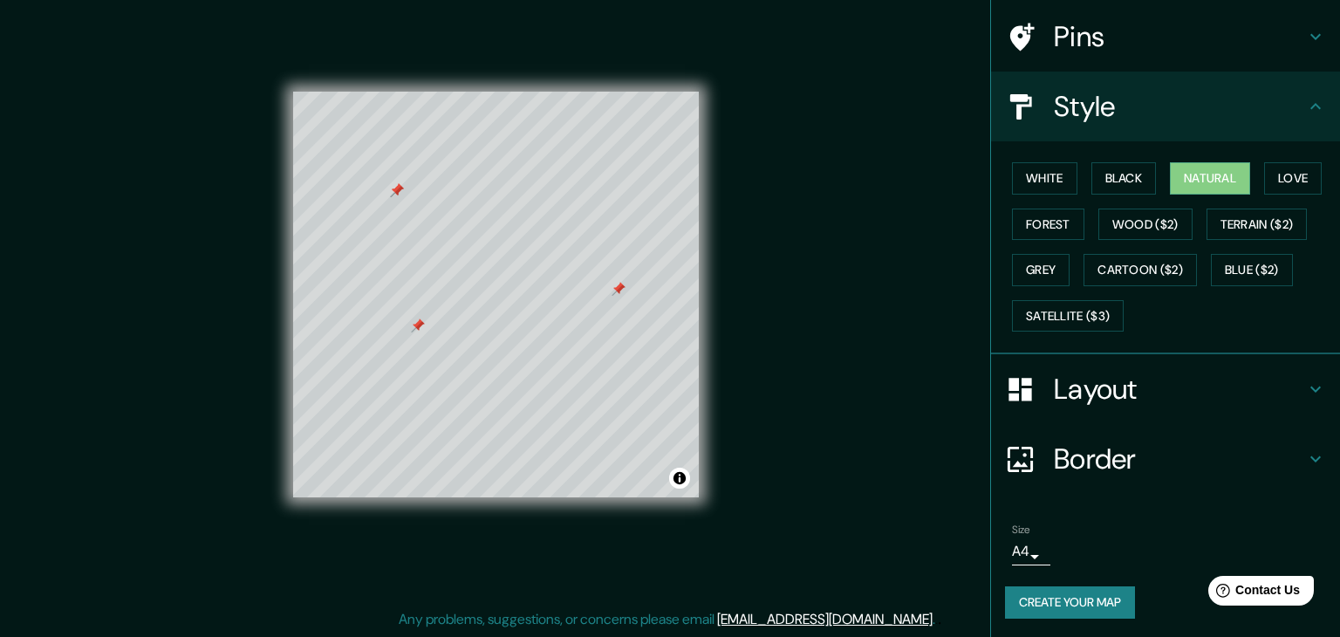
click at [1017, 552] on body "Mappin Location Karisuontie 170, 45610 Koria, Suomi Pins Style White Black Natu…" at bounding box center [670, 298] width 1340 height 637
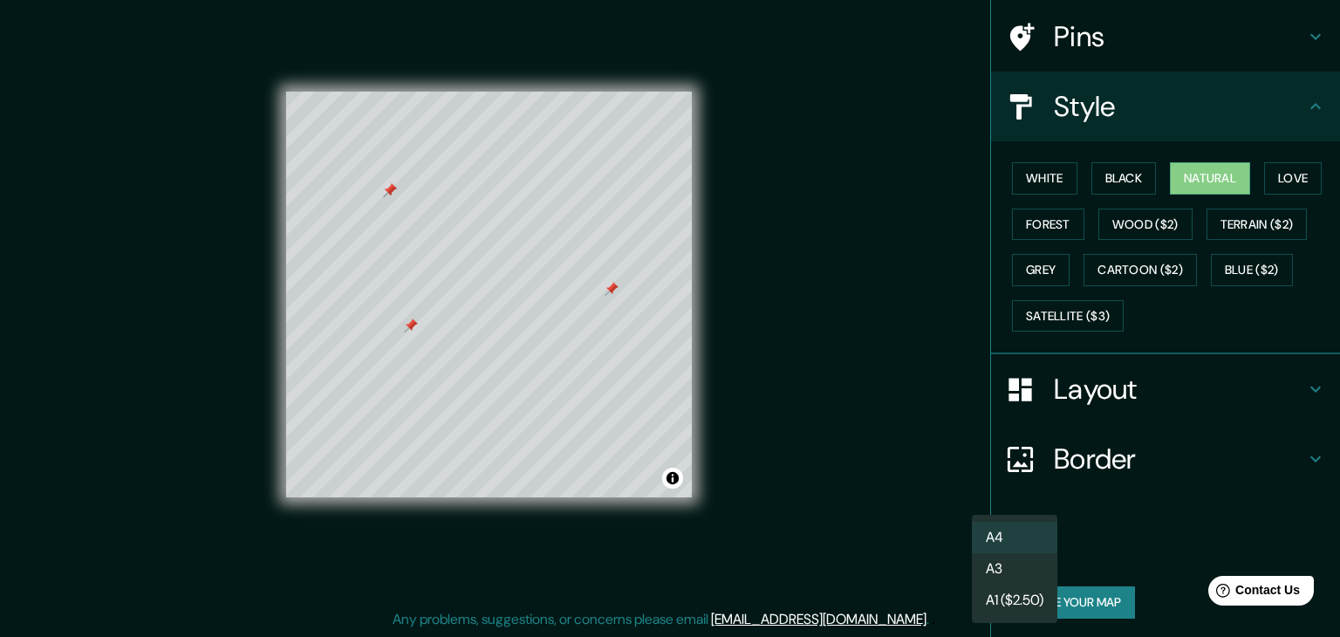
click at [1120, 544] on div at bounding box center [670, 318] width 1340 height 637
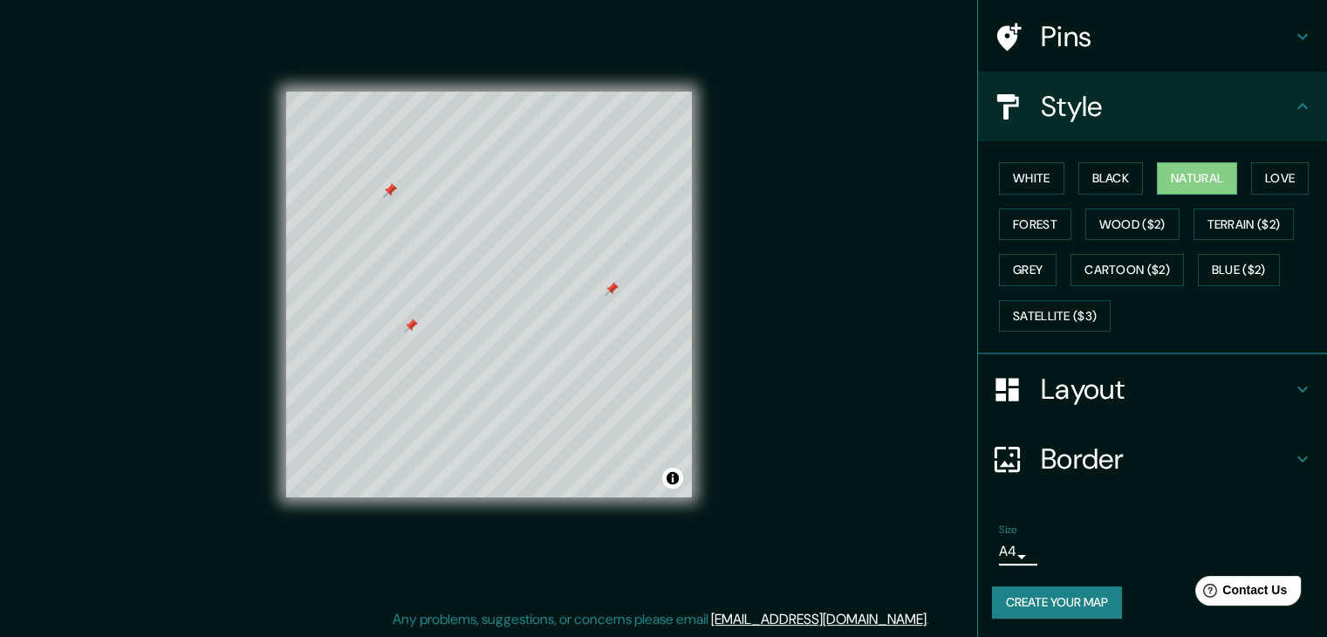
click at [1076, 601] on button "Create your map" at bounding box center [1057, 602] width 130 height 32
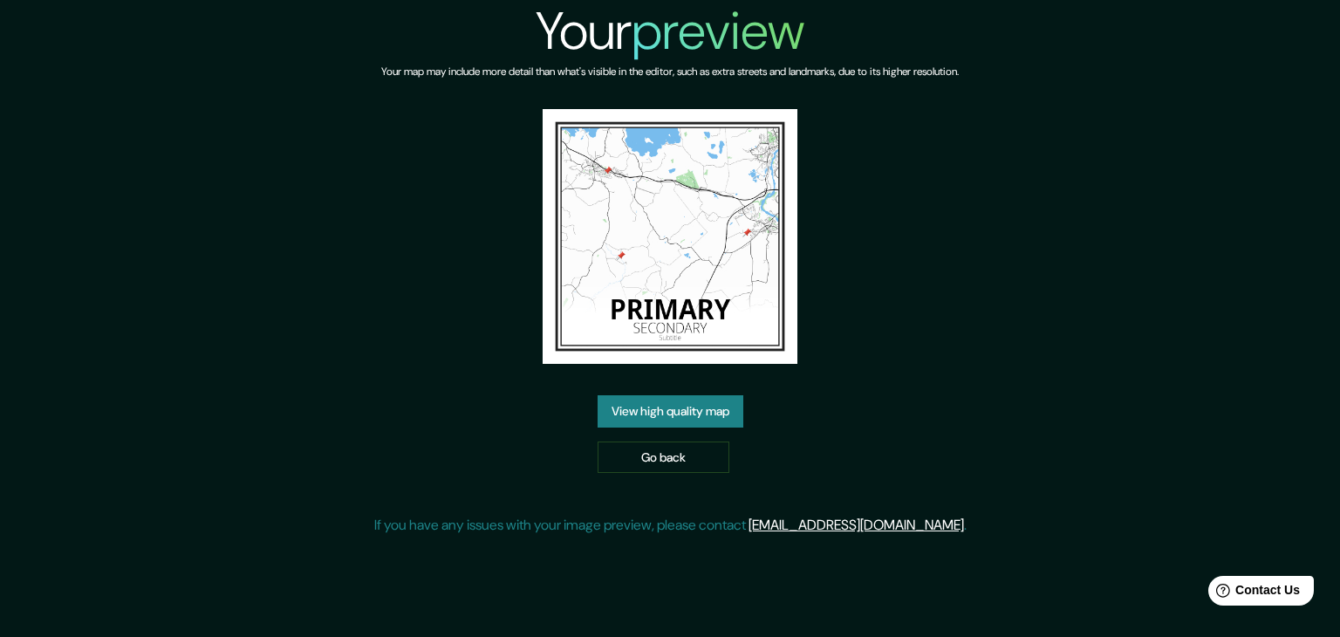
click at [640, 191] on img at bounding box center [670, 236] width 255 height 255
click at [702, 415] on link "View high quality map" at bounding box center [671, 411] width 146 height 32
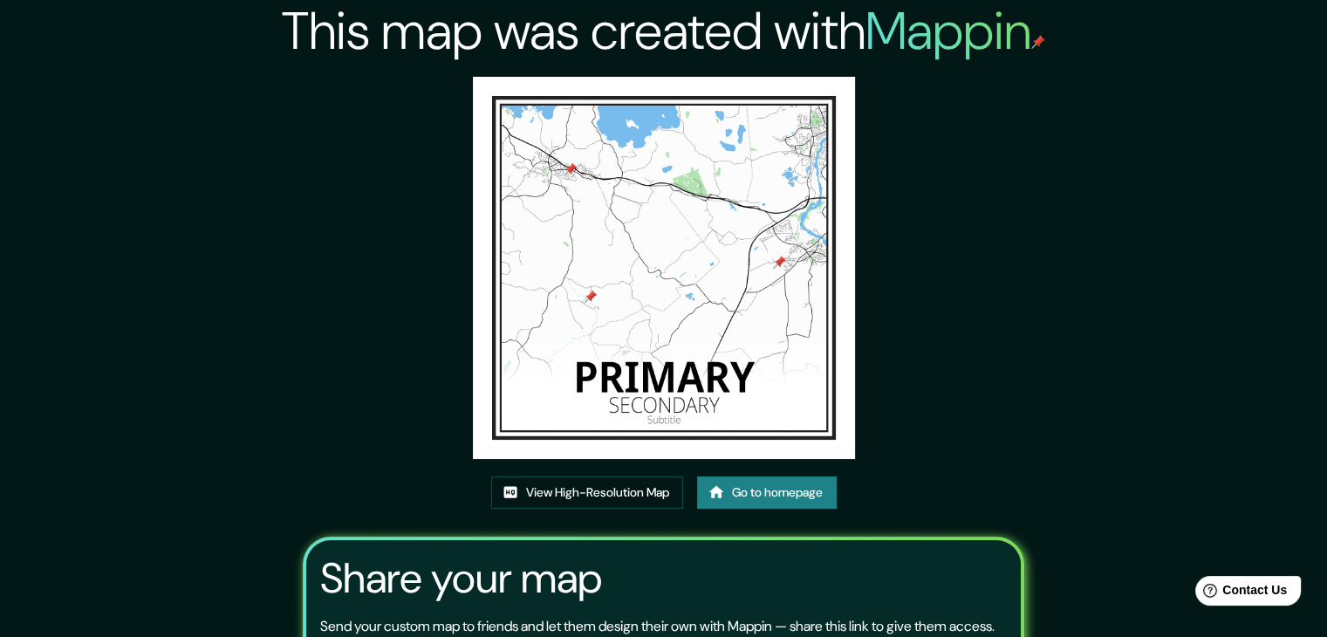
click at [628, 311] on img at bounding box center [664, 268] width 382 height 382
click at [754, 294] on img at bounding box center [664, 268] width 382 height 382
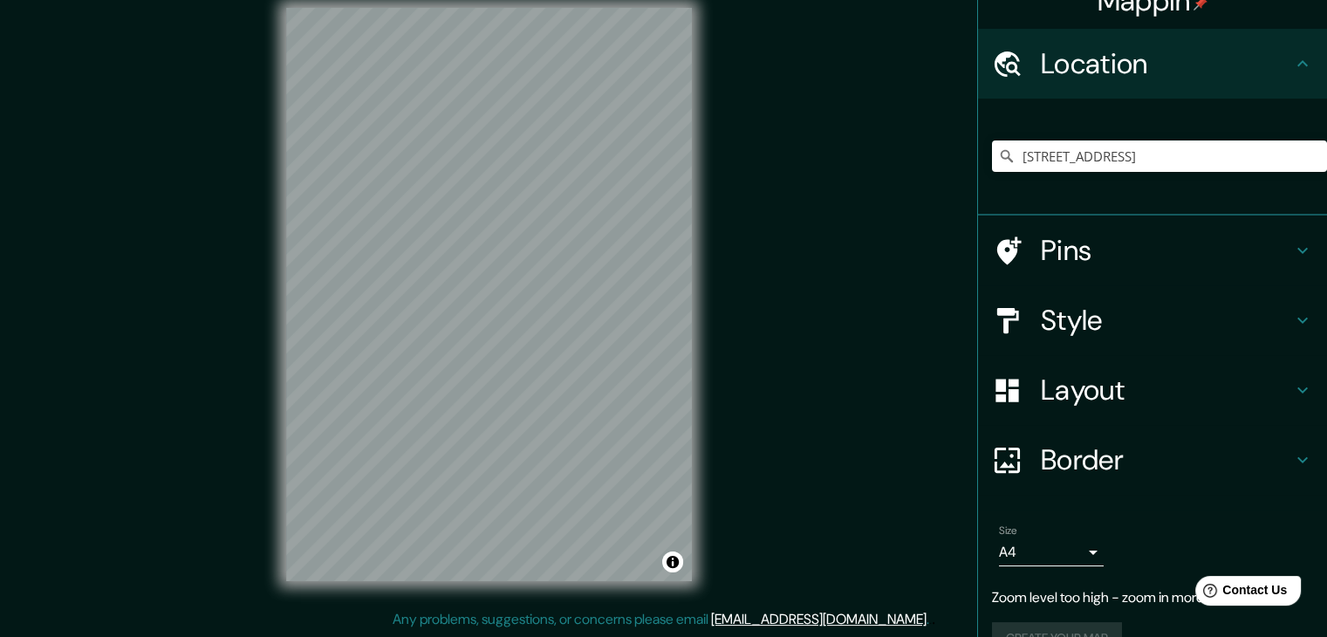
scroll to position [65, 0]
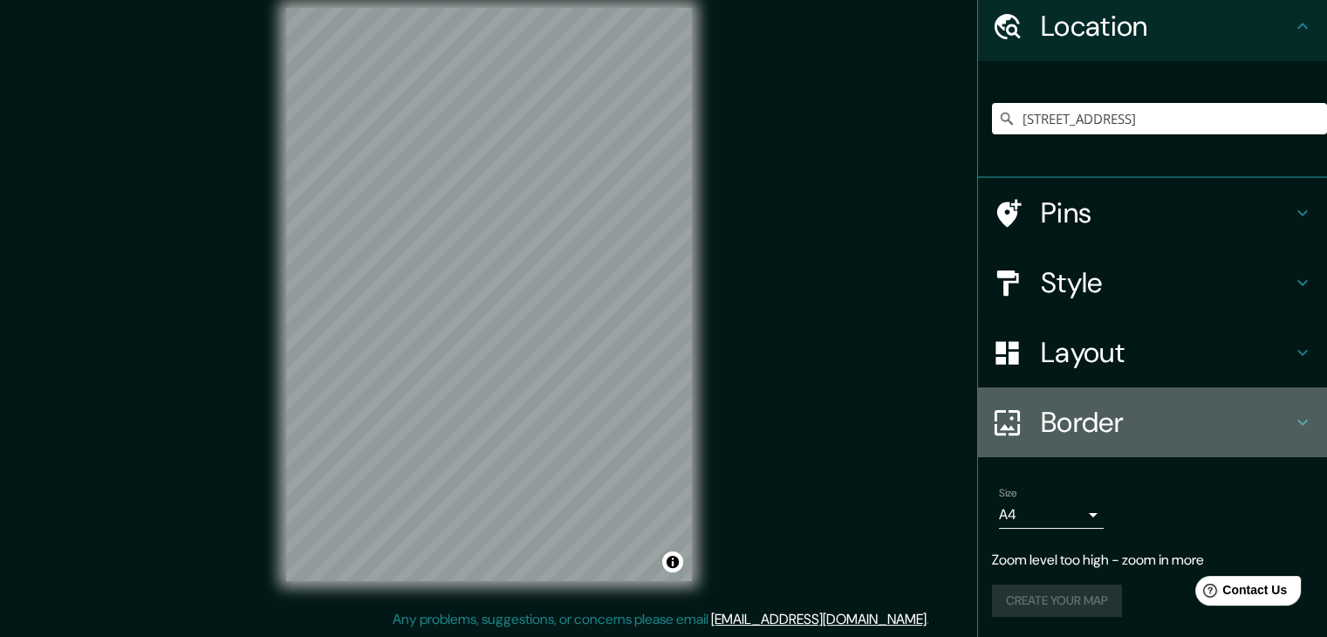
click at [1102, 416] on h4 "Border" at bounding box center [1166, 422] width 251 height 35
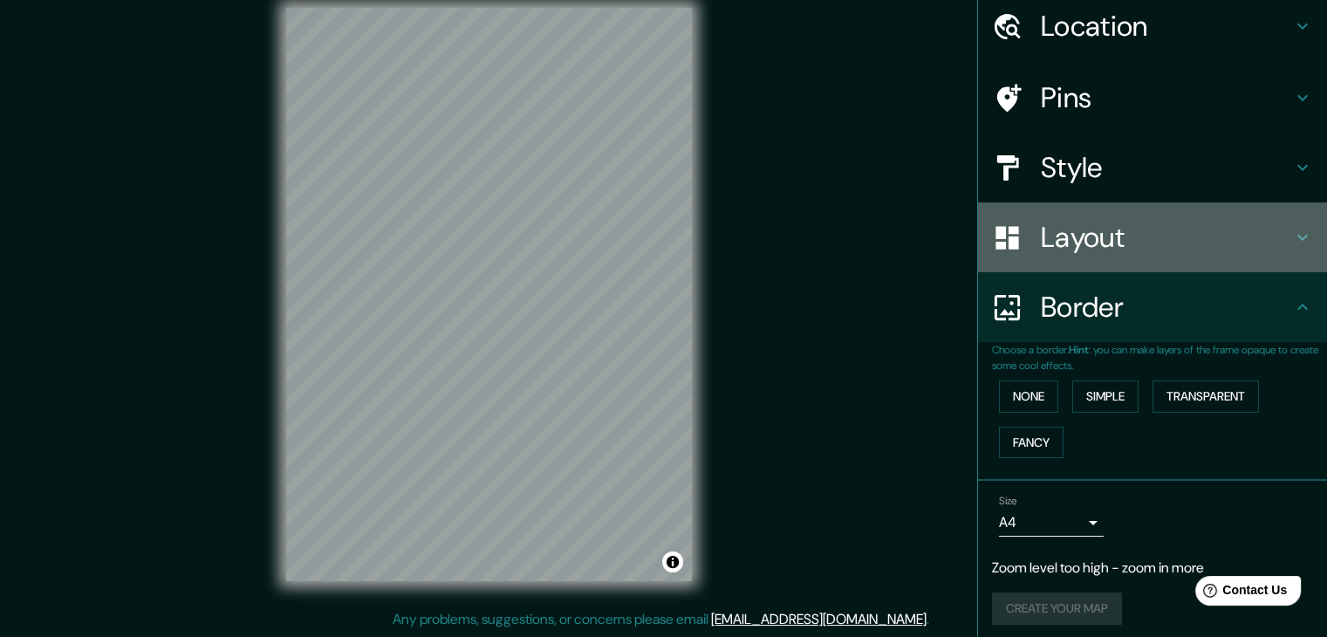
click at [1051, 250] on h4 "Layout" at bounding box center [1166, 237] width 251 height 35
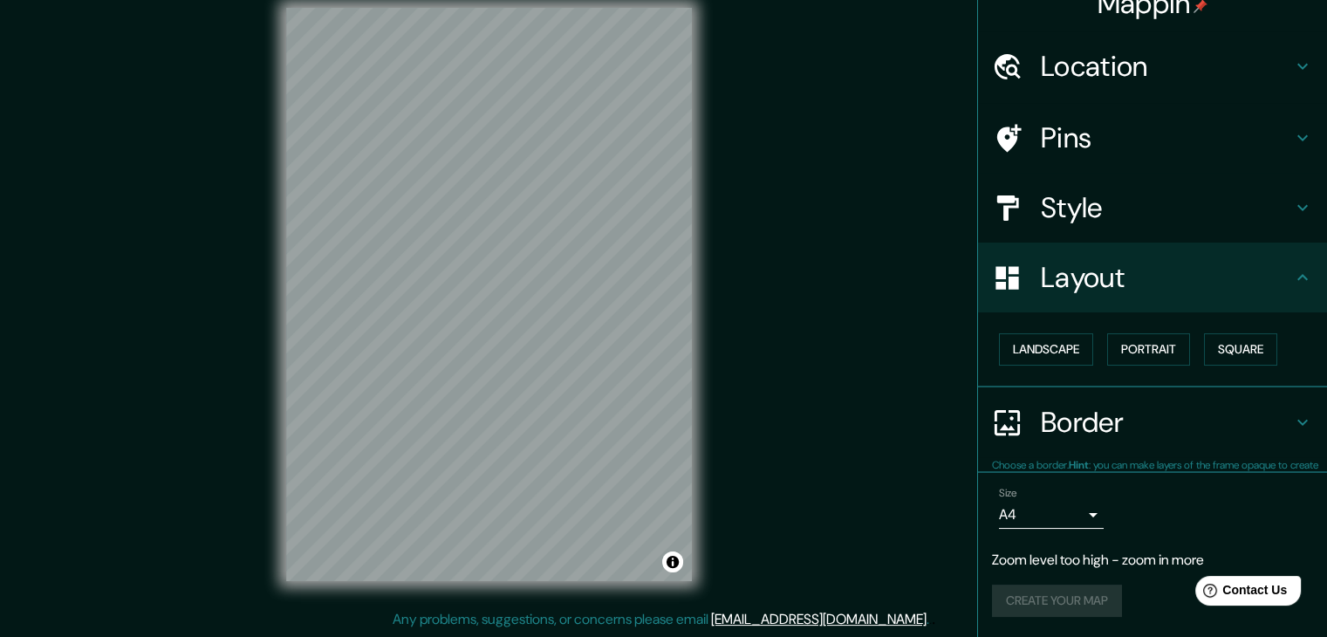
scroll to position [24, 0]
click at [1236, 340] on button "Square" at bounding box center [1240, 349] width 73 height 32
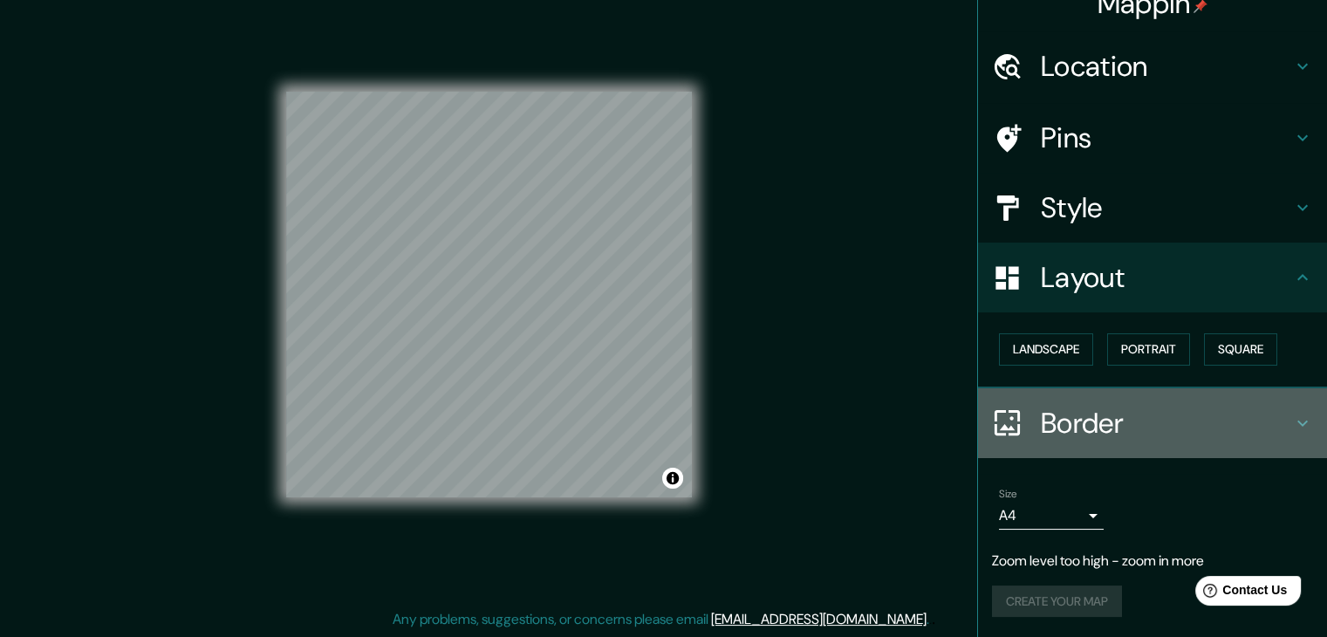
click at [1085, 428] on h4 "Border" at bounding box center [1166, 423] width 251 height 35
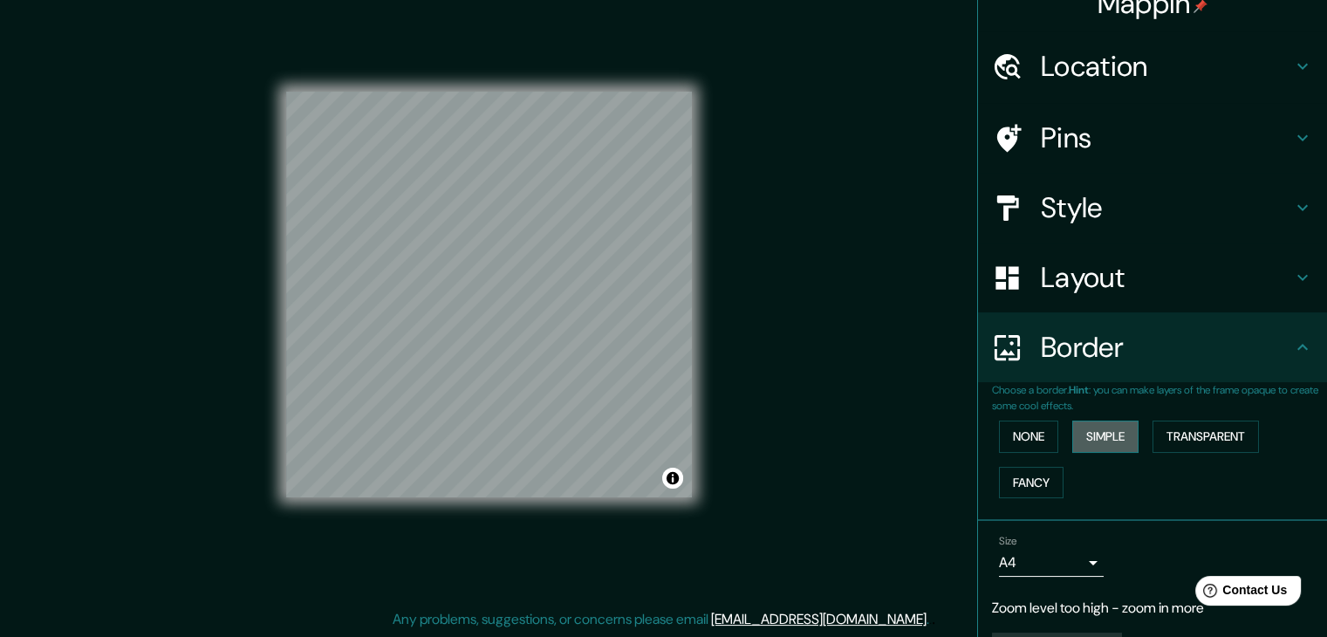
click at [1105, 435] on button "Simple" at bounding box center [1105, 437] width 66 height 32
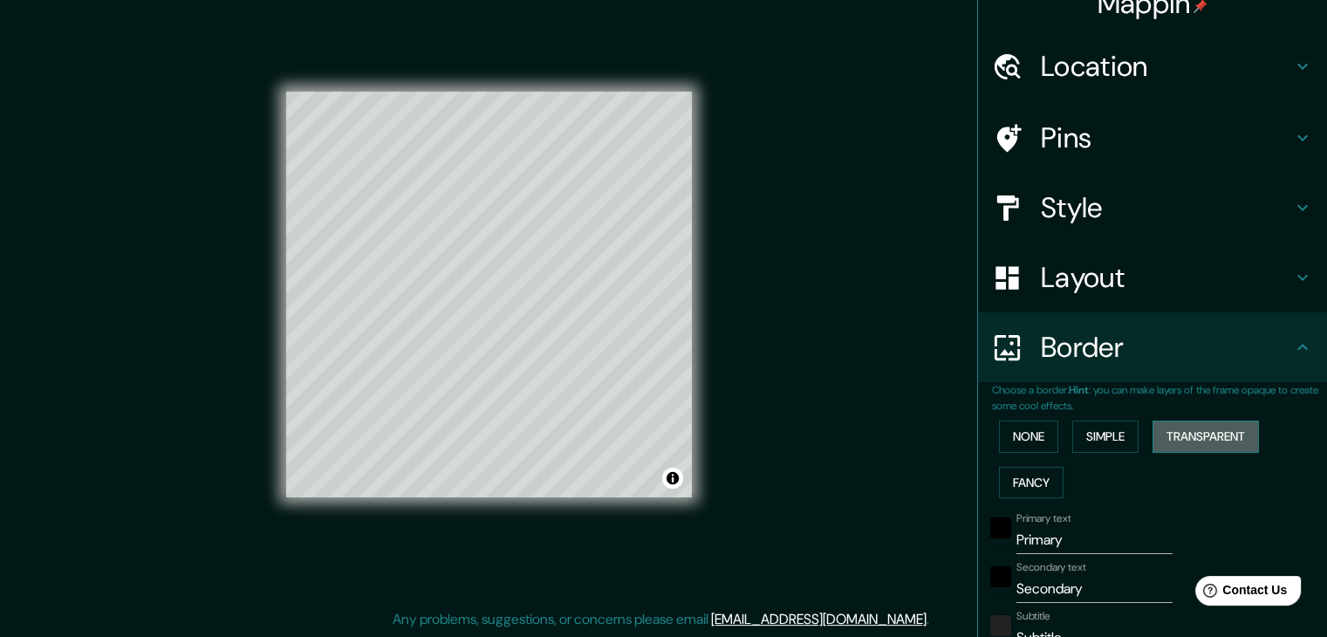
click at [1195, 435] on button "Transparent" at bounding box center [1206, 437] width 106 height 32
click at [671, 472] on button "Toggle attribution" at bounding box center [672, 478] width 21 height 21
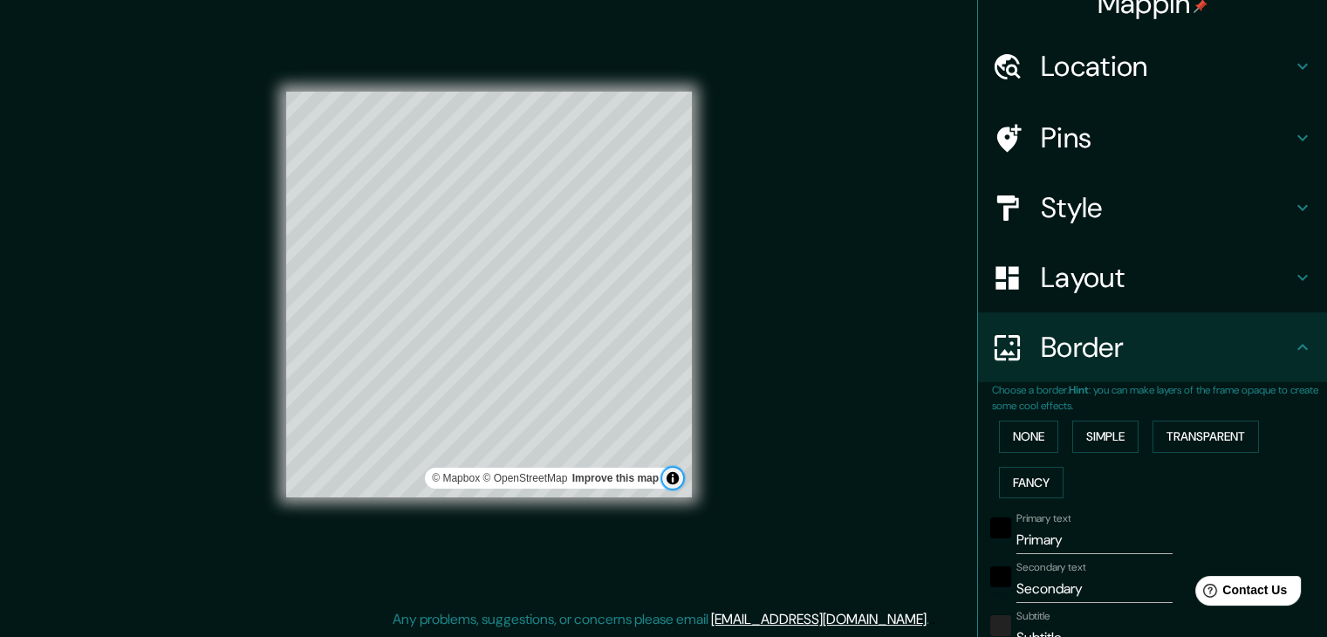
click at [672, 476] on button "Toggle attribution" at bounding box center [672, 478] width 21 height 21
click at [474, 409] on div at bounding box center [475, 408] width 14 height 14
click at [488, 430] on div at bounding box center [489, 426] width 14 height 14
click at [473, 412] on div at bounding box center [475, 408] width 14 height 14
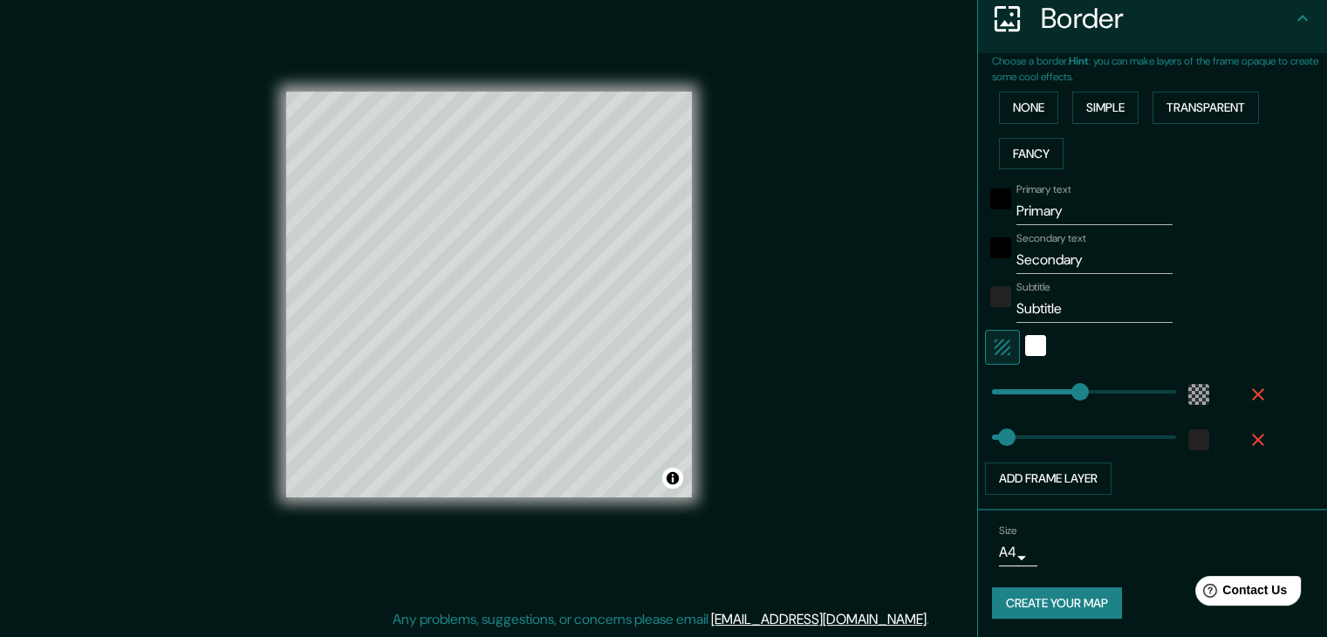
scroll to position [0, 0]
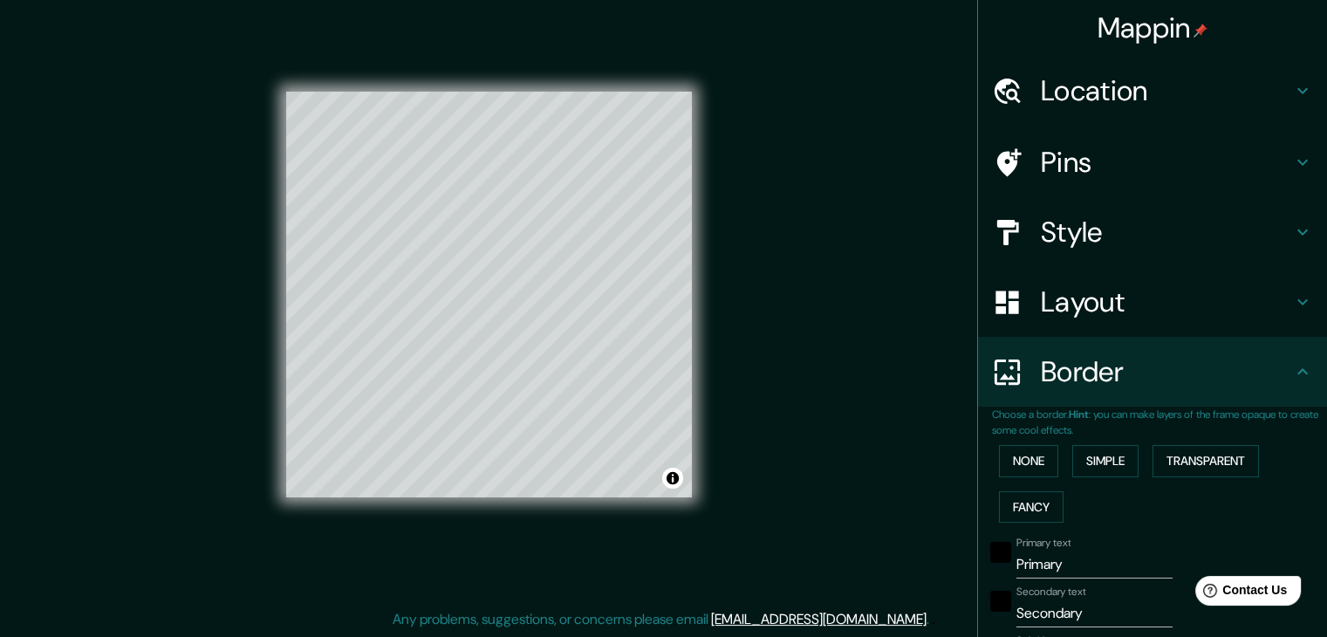
click at [1151, 27] on h4 "Mappin" at bounding box center [1153, 27] width 111 height 35
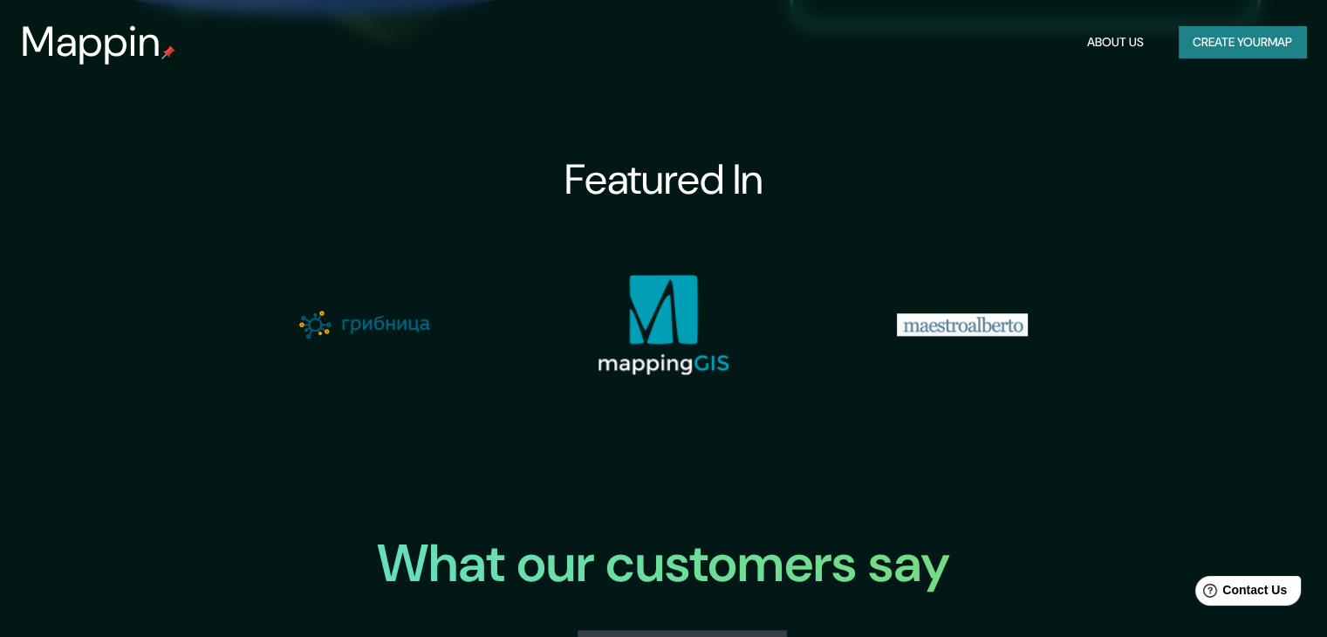
scroll to position [2007, 0]
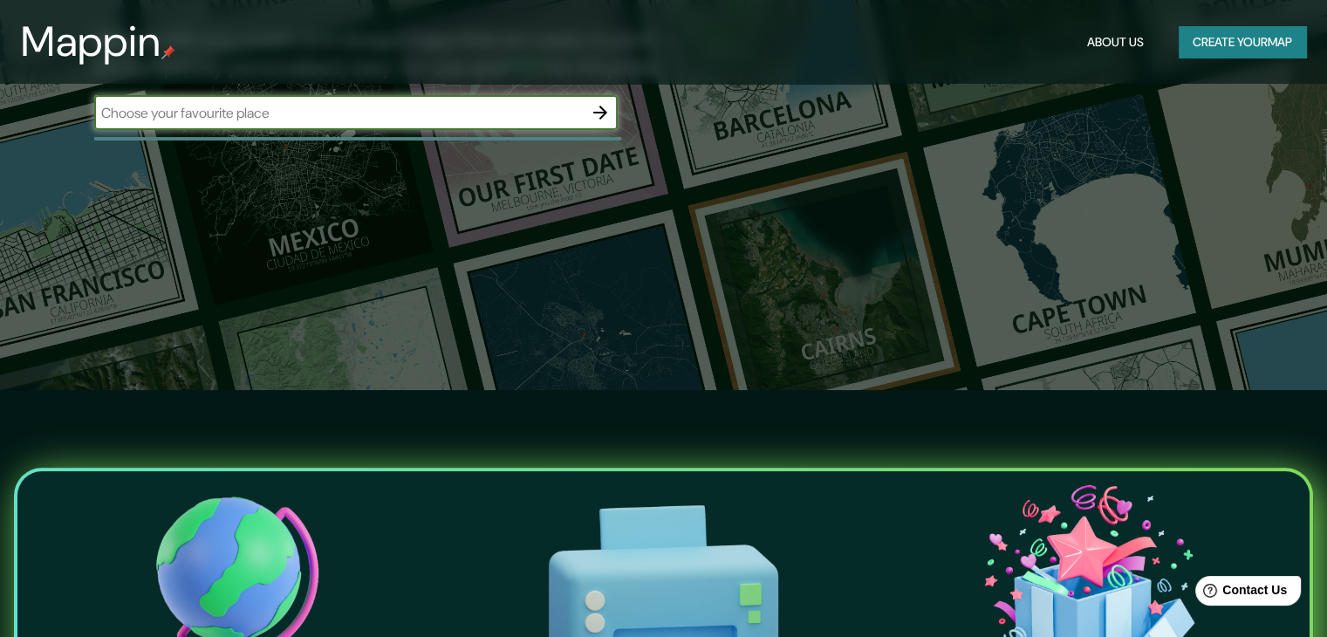
scroll to position [148, 0]
